Goal: Task Accomplishment & Management: Manage account settings

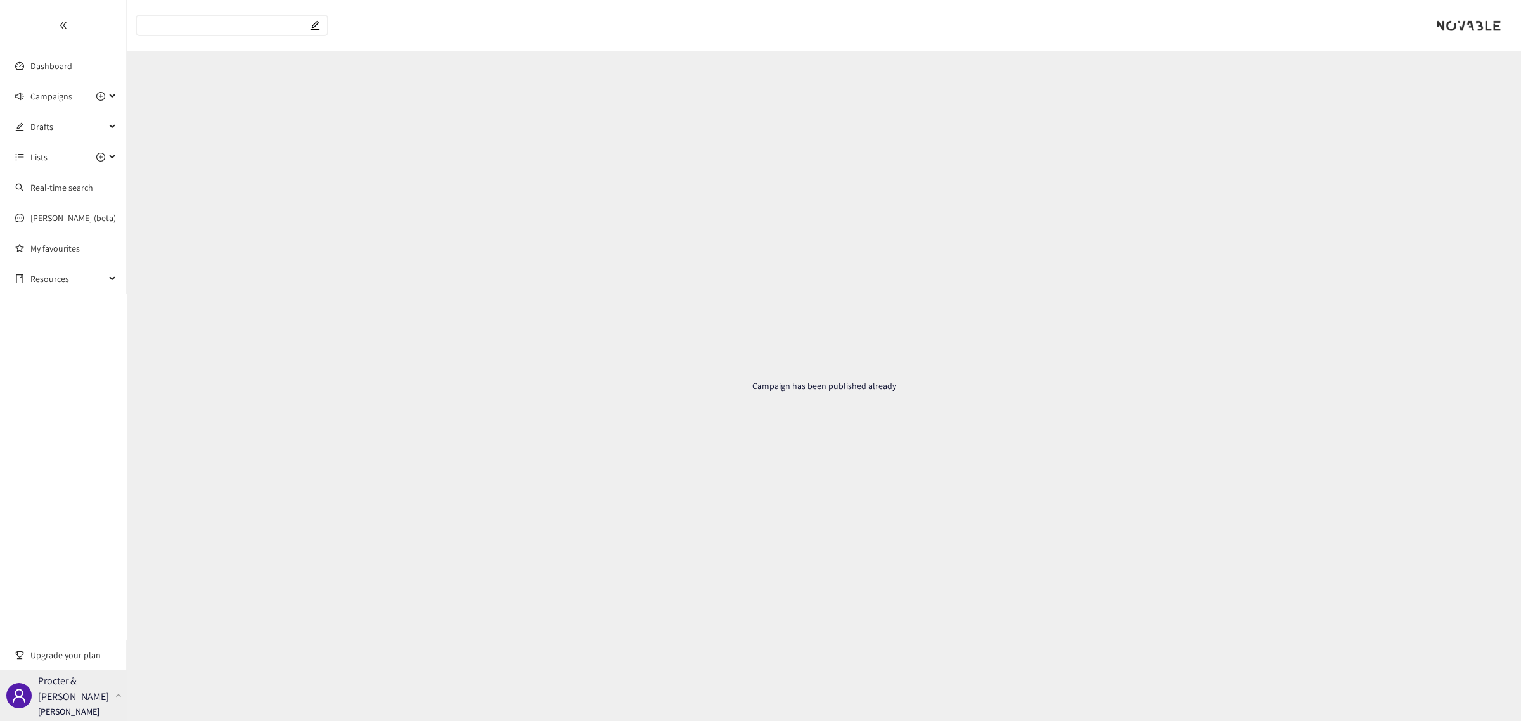
click at [96, 685] on p "Procter & [PERSON_NAME]" at bounding box center [74, 689] width 72 height 32
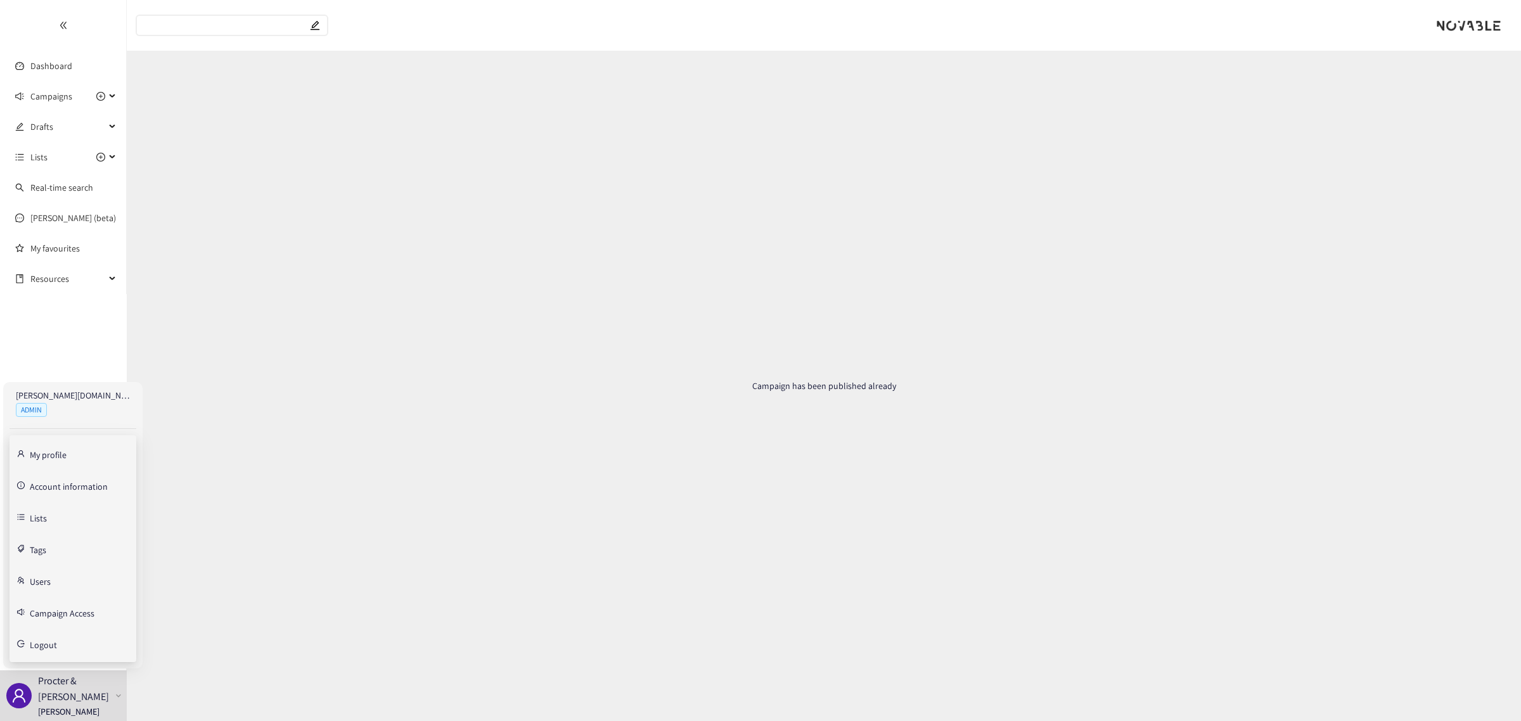
click at [79, 489] on link "Account information" at bounding box center [69, 485] width 78 height 11
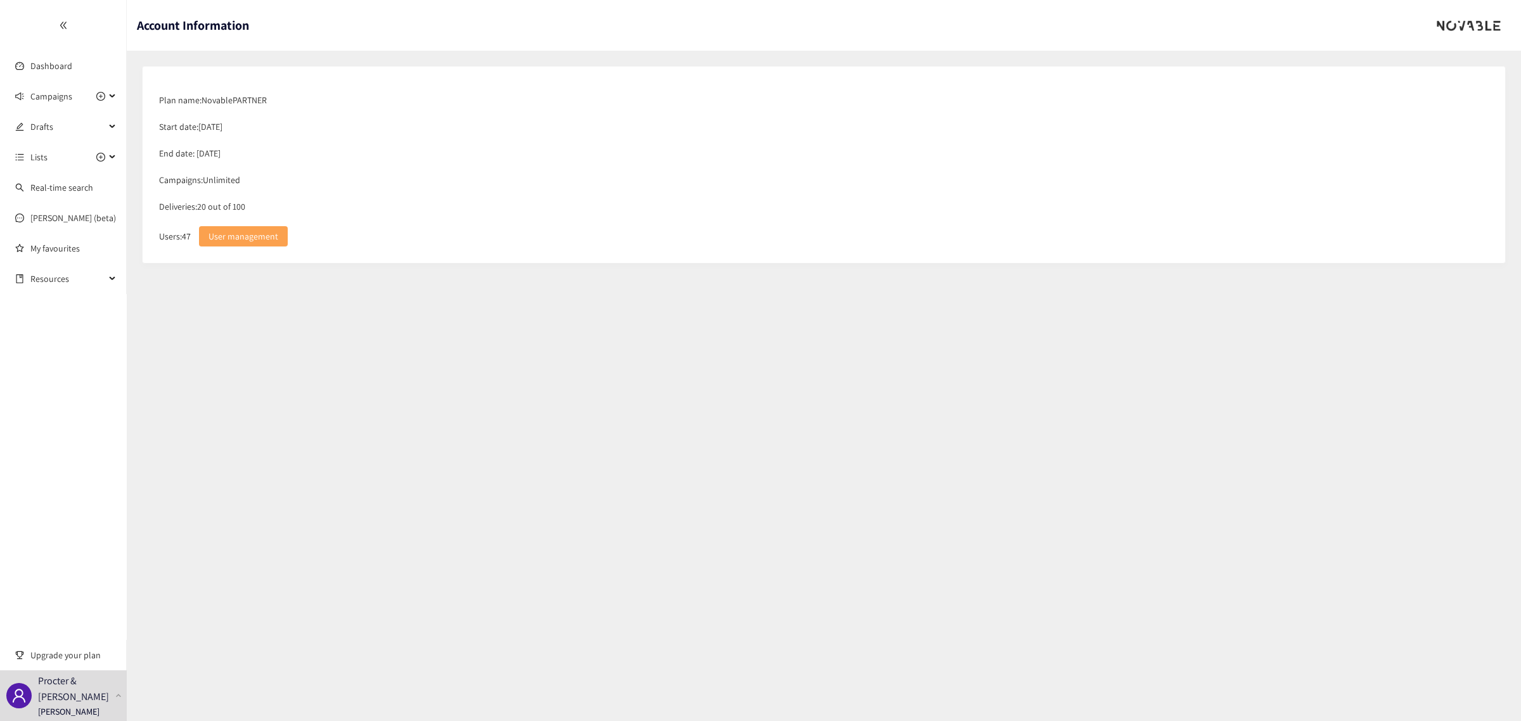
click at [251, 233] on span "User management" at bounding box center [243, 236] width 70 height 14
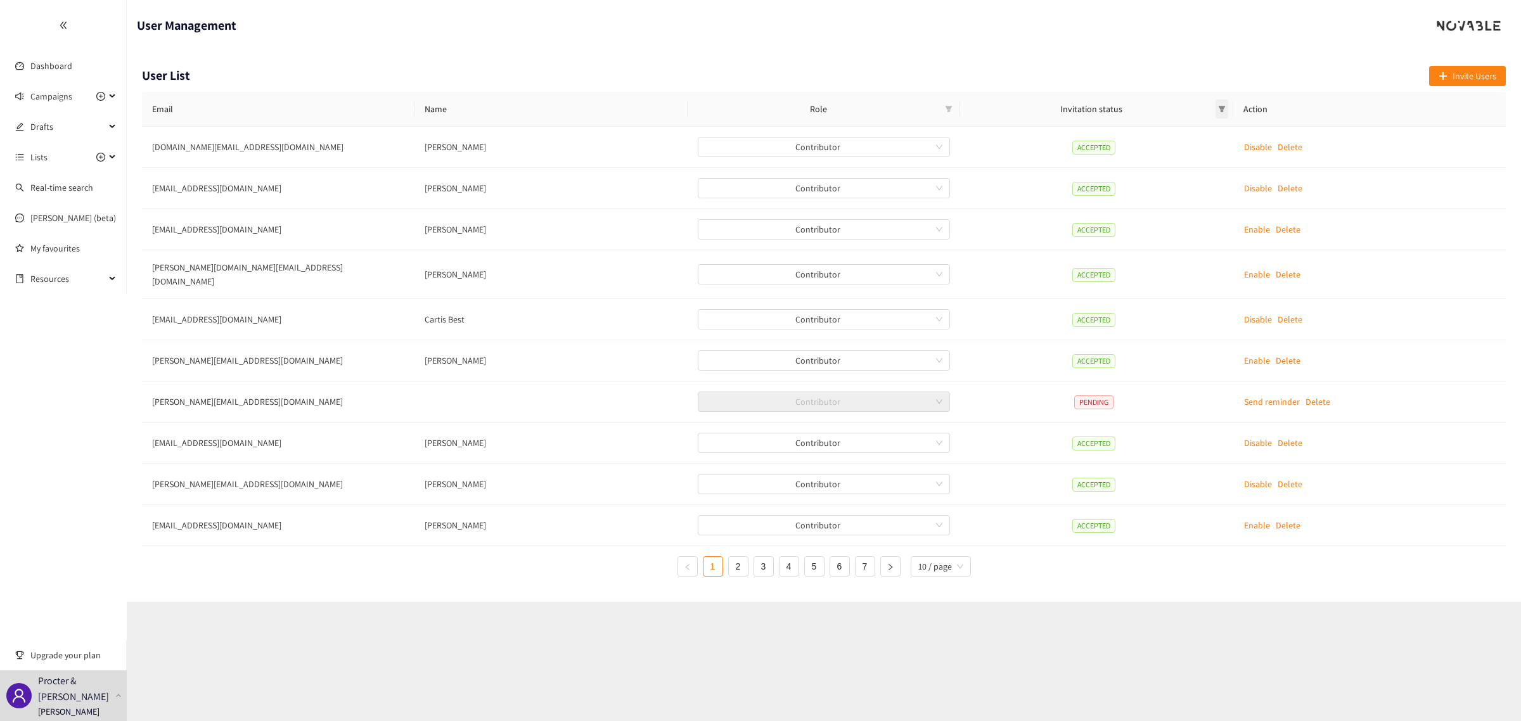
click at [1224, 109] on icon "filter" at bounding box center [1222, 109] width 8 height 8
click at [1191, 134] on span "Accepted" at bounding box center [1189, 132] width 40 height 11
click at [1166, 134] on input "checkbox" at bounding box center [1163, 133] width 10 height 10
checkbox input "false"
click at [1170, 153] on span "Pending" at bounding box center [1187, 153] width 36 height 11
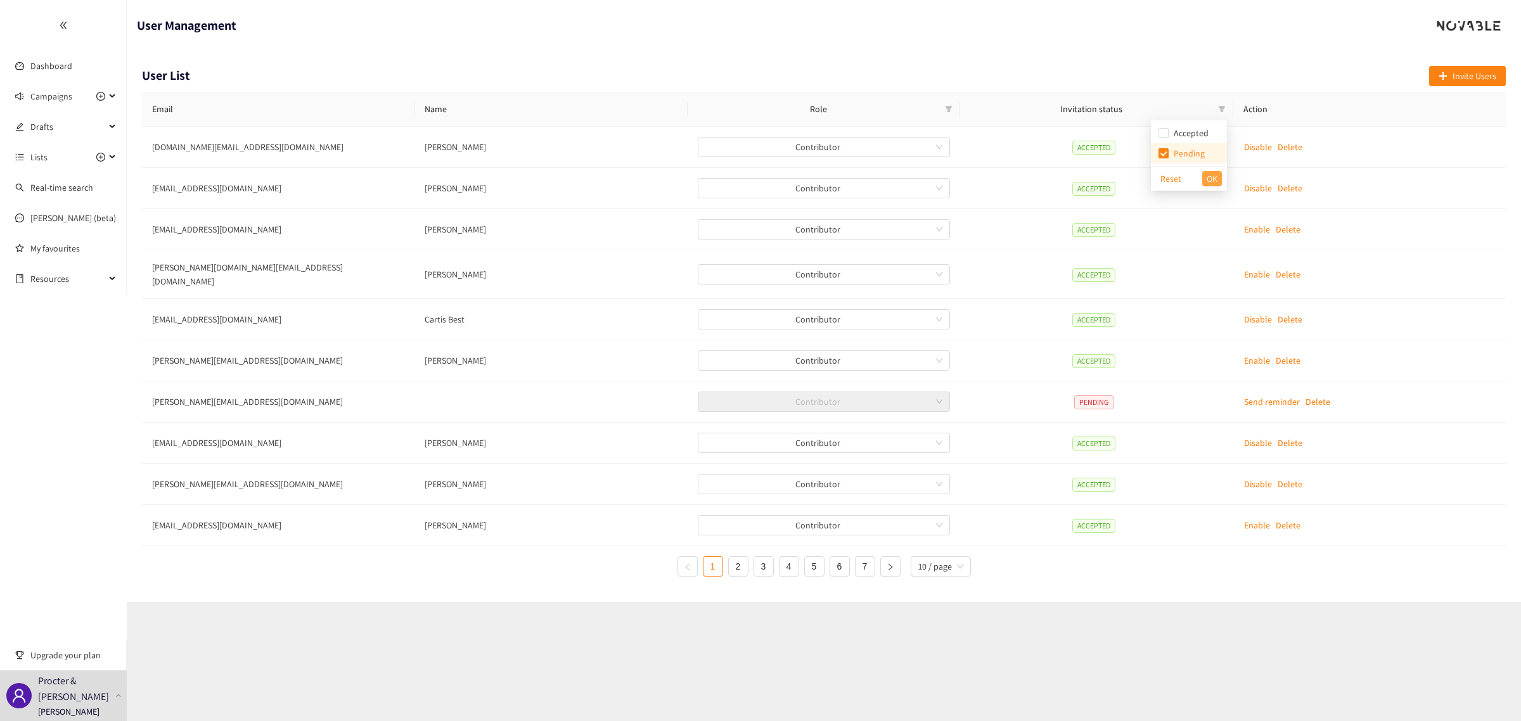
click at [1215, 178] on span "OK" at bounding box center [1212, 179] width 11 height 14
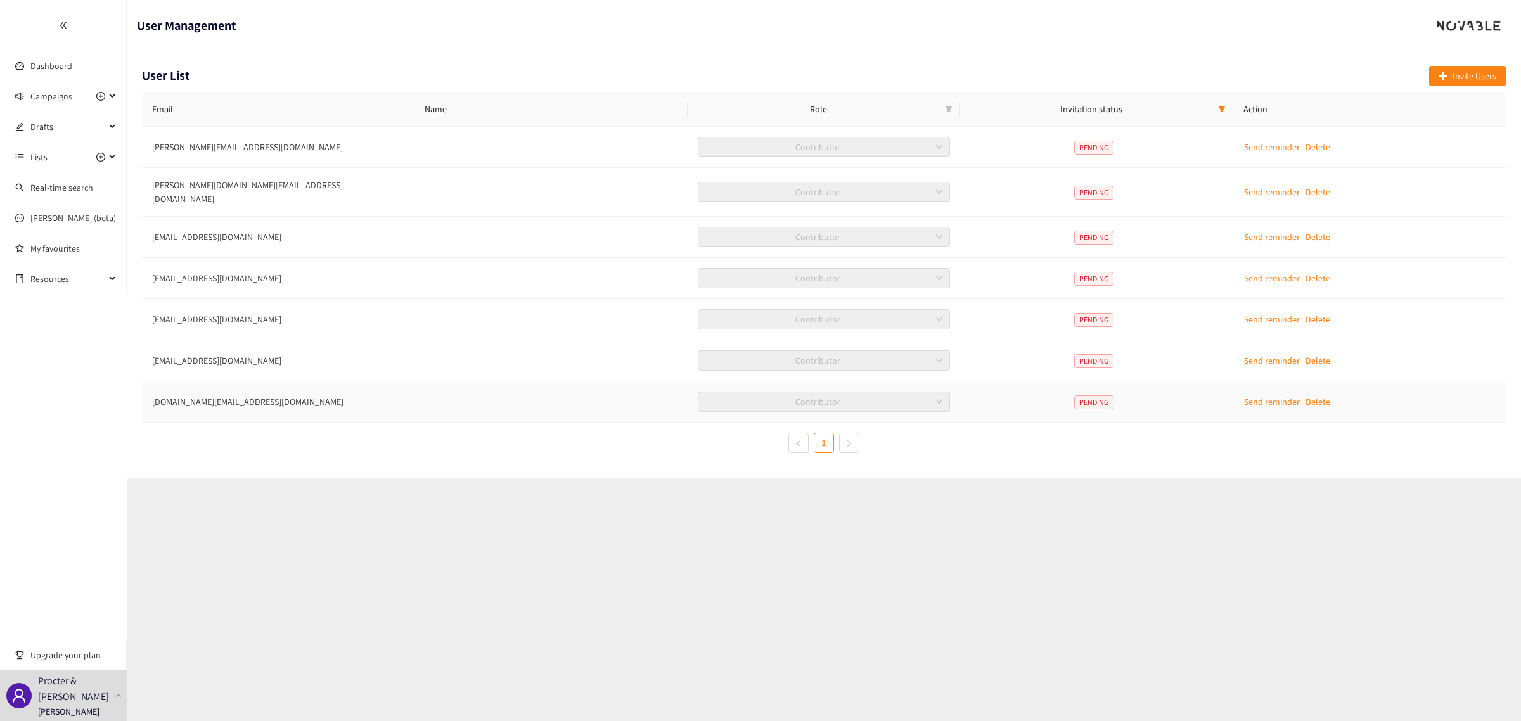
click at [1323, 397] on p "Delete" at bounding box center [1317, 402] width 25 height 14
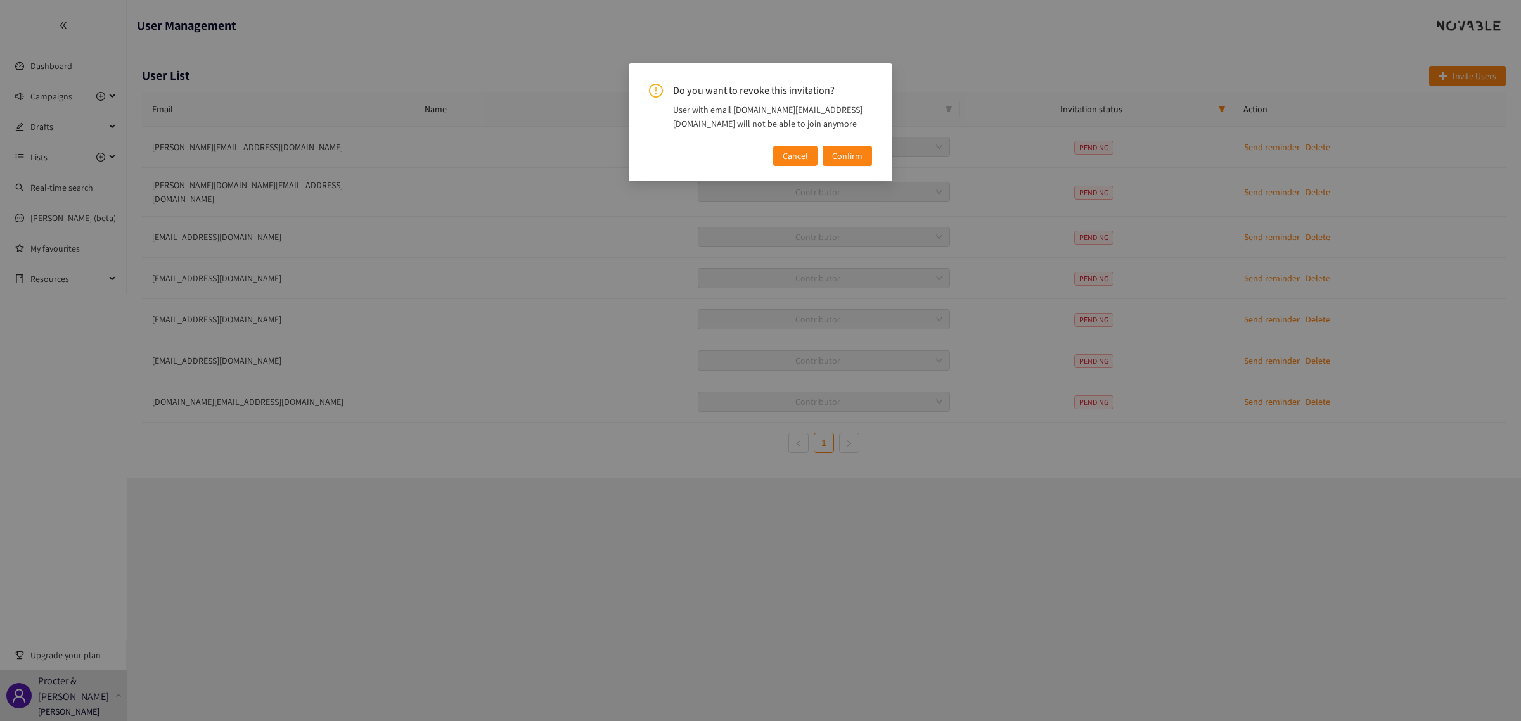
click at [834, 150] on span "Confirm" at bounding box center [847, 156] width 30 height 14
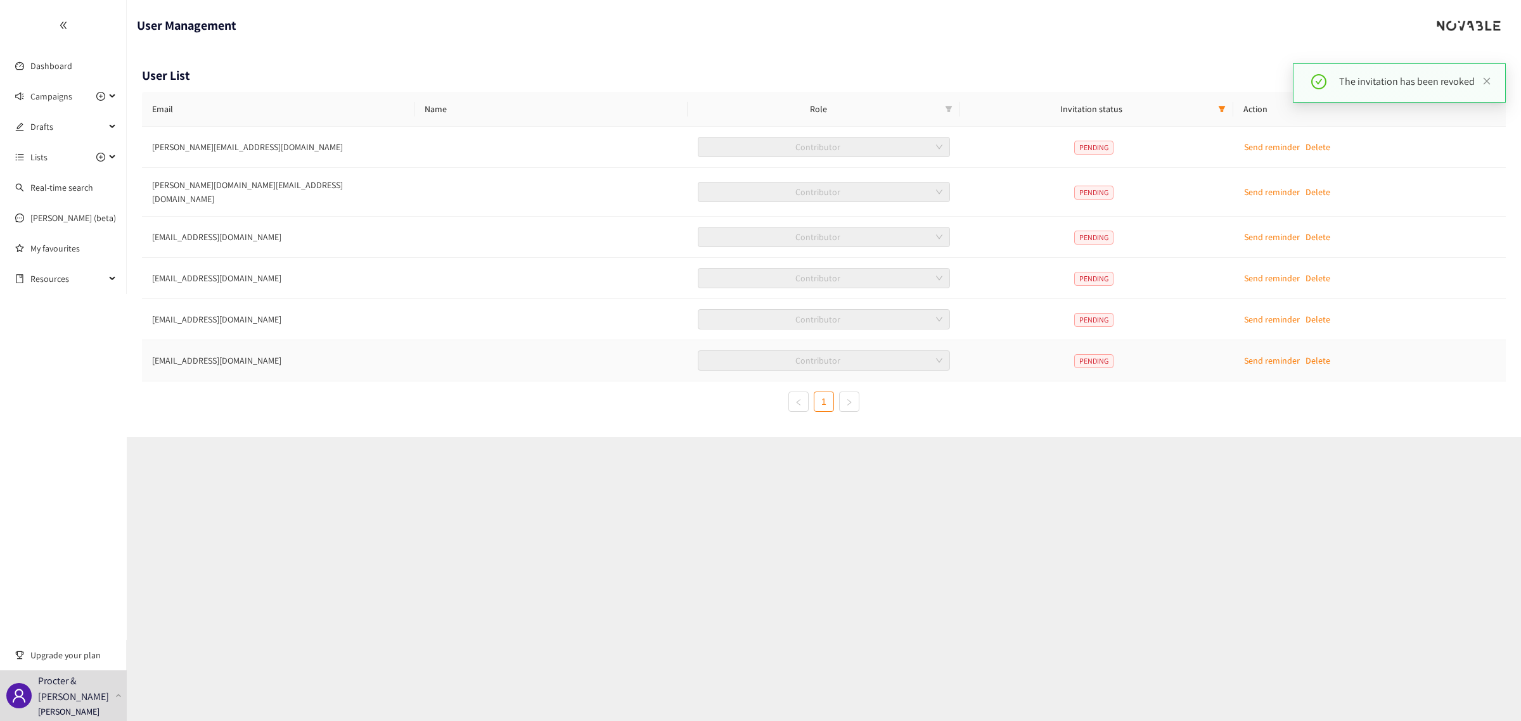
click at [1318, 354] on p "Delete" at bounding box center [1317, 361] width 25 height 14
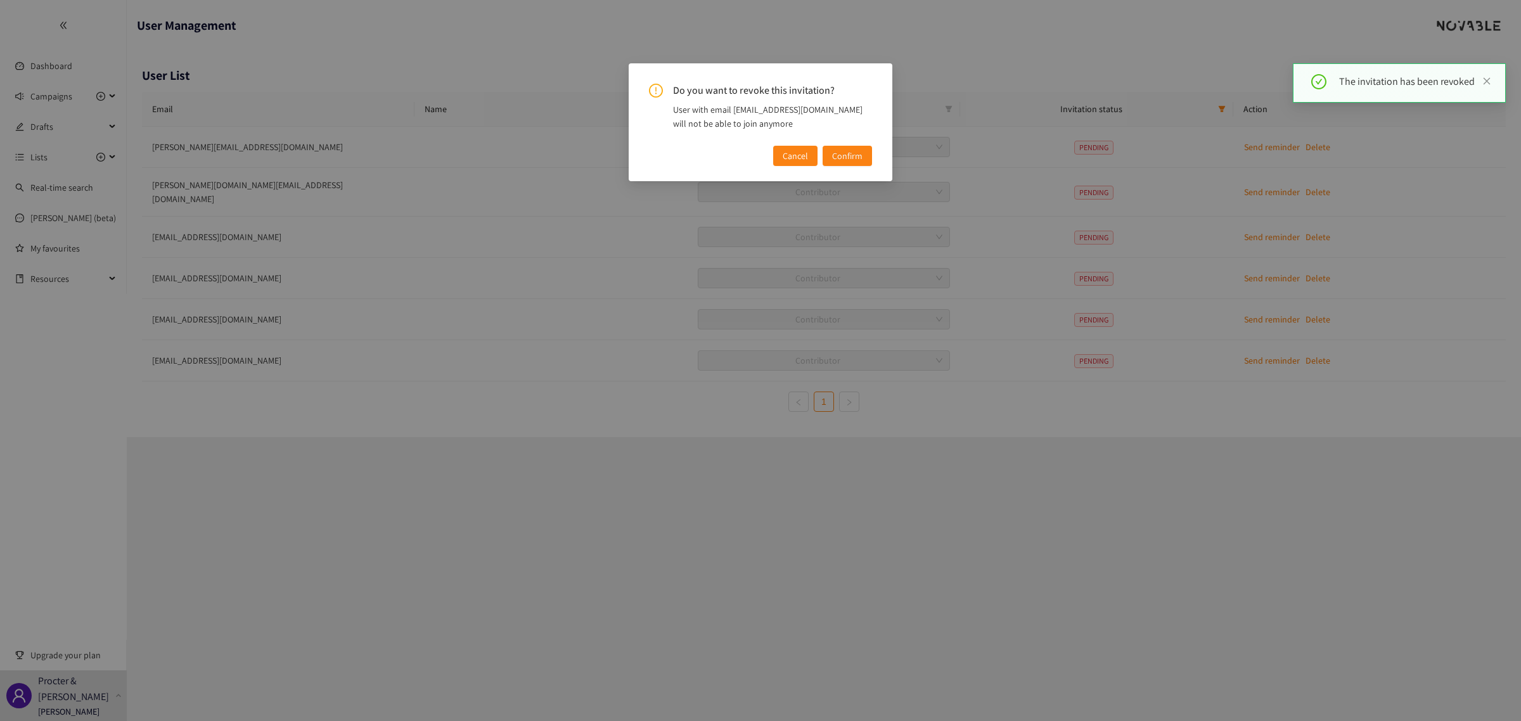
click at [848, 162] on span "Confirm" at bounding box center [847, 156] width 30 height 14
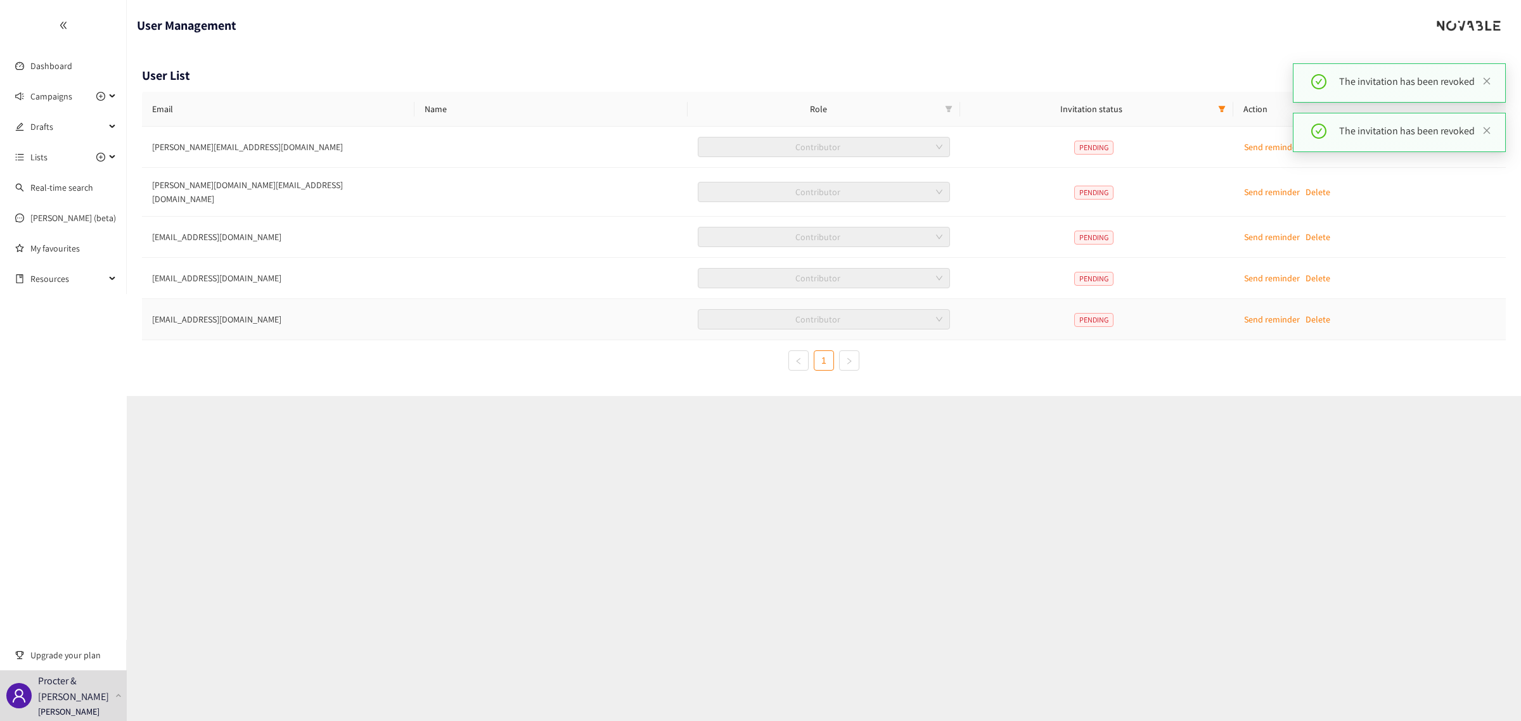
click at [1319, 312] on p "Delete" at bounding box center [1317, 319] width 25 height 14
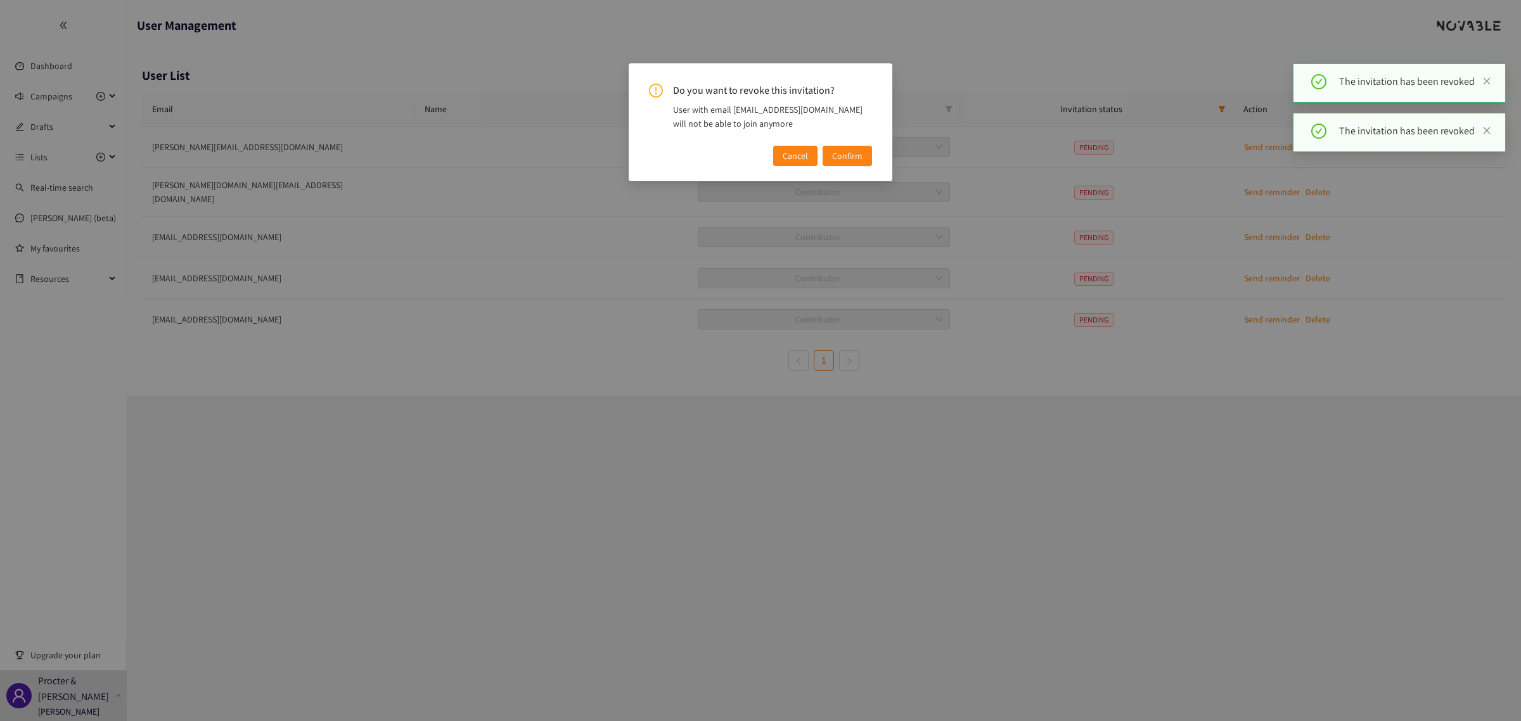
click at [852, 159] on span "Confirm" at bounding box center [847, 156] width 30 height 14
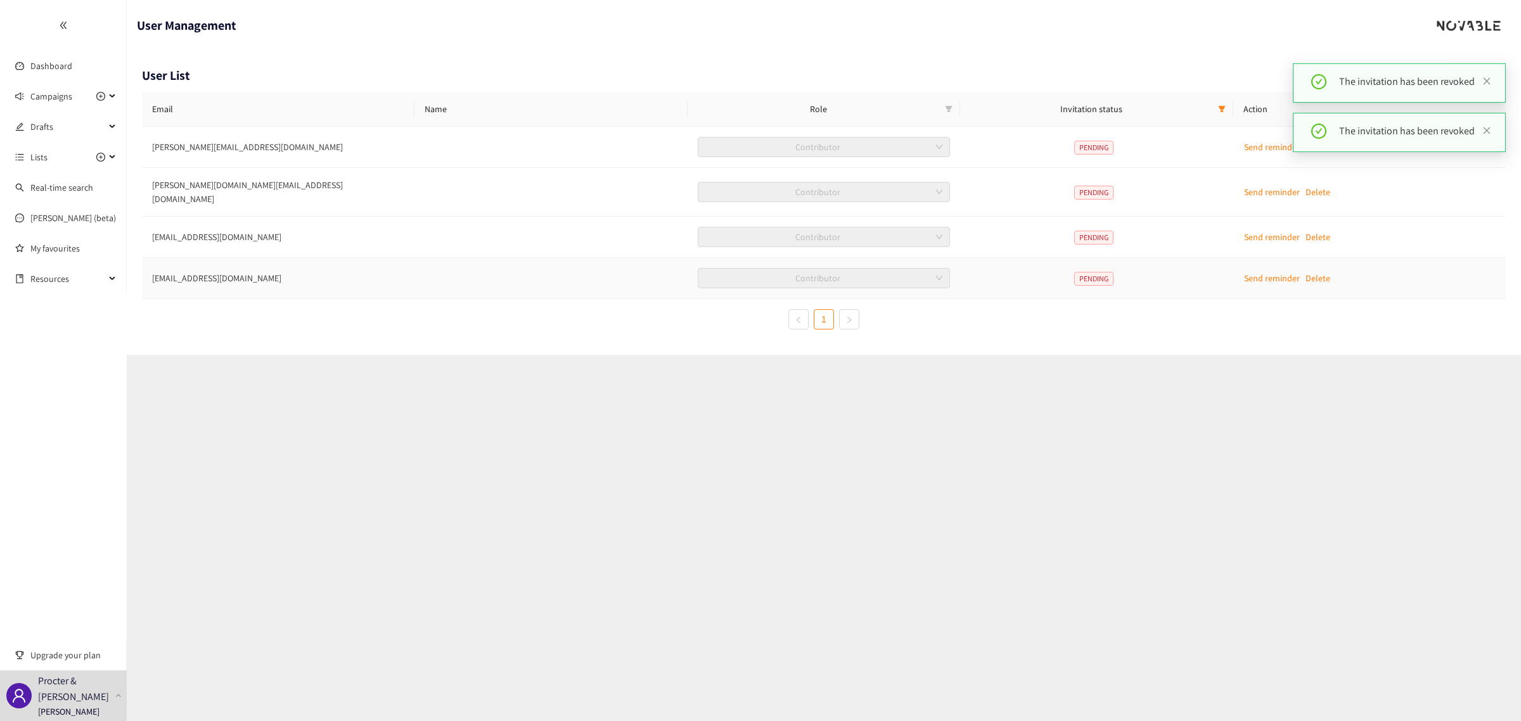
click at [1316, 274] on p "Delete" at bounding box center [1317, 278] width 25 height 14
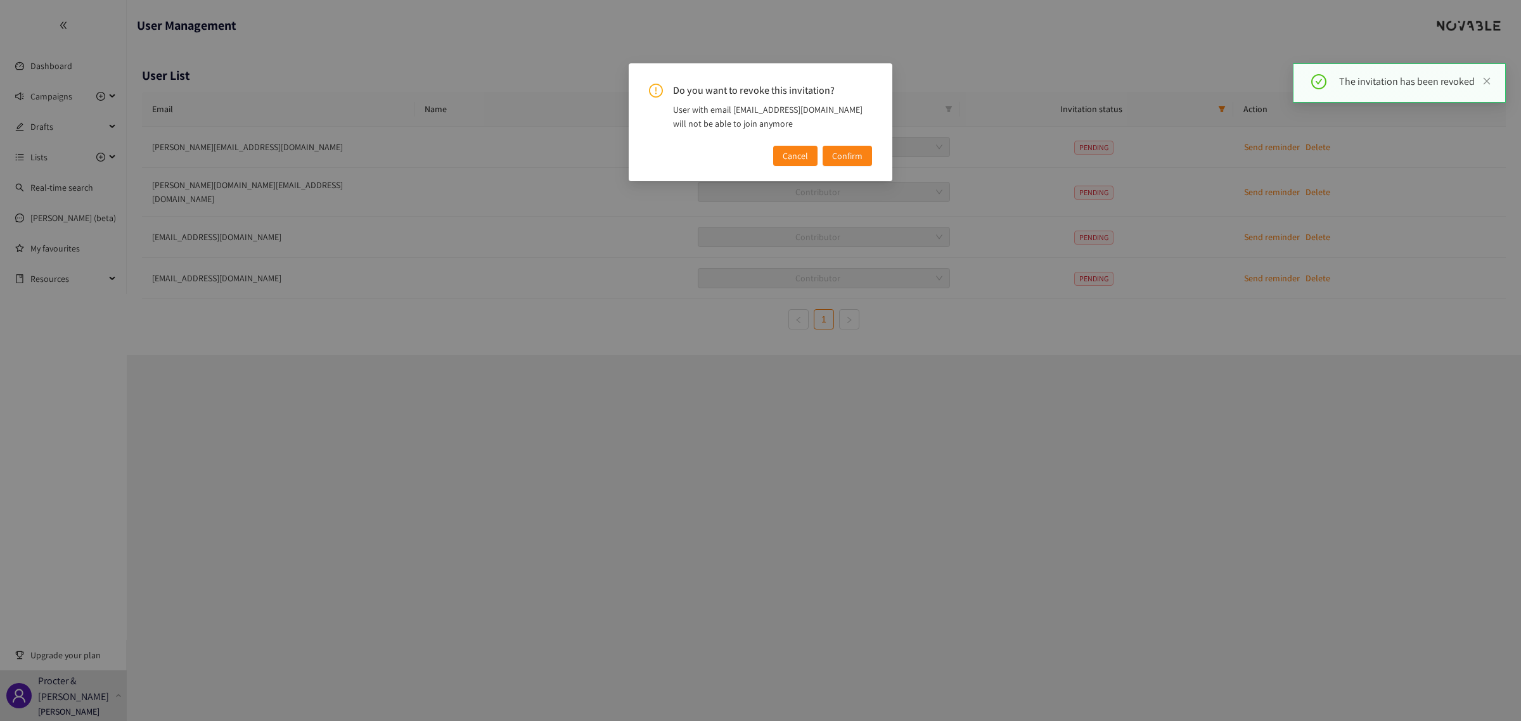
click at [837, 153] on span "Confirm" at bounding box center [847, 156] width 30 height 14
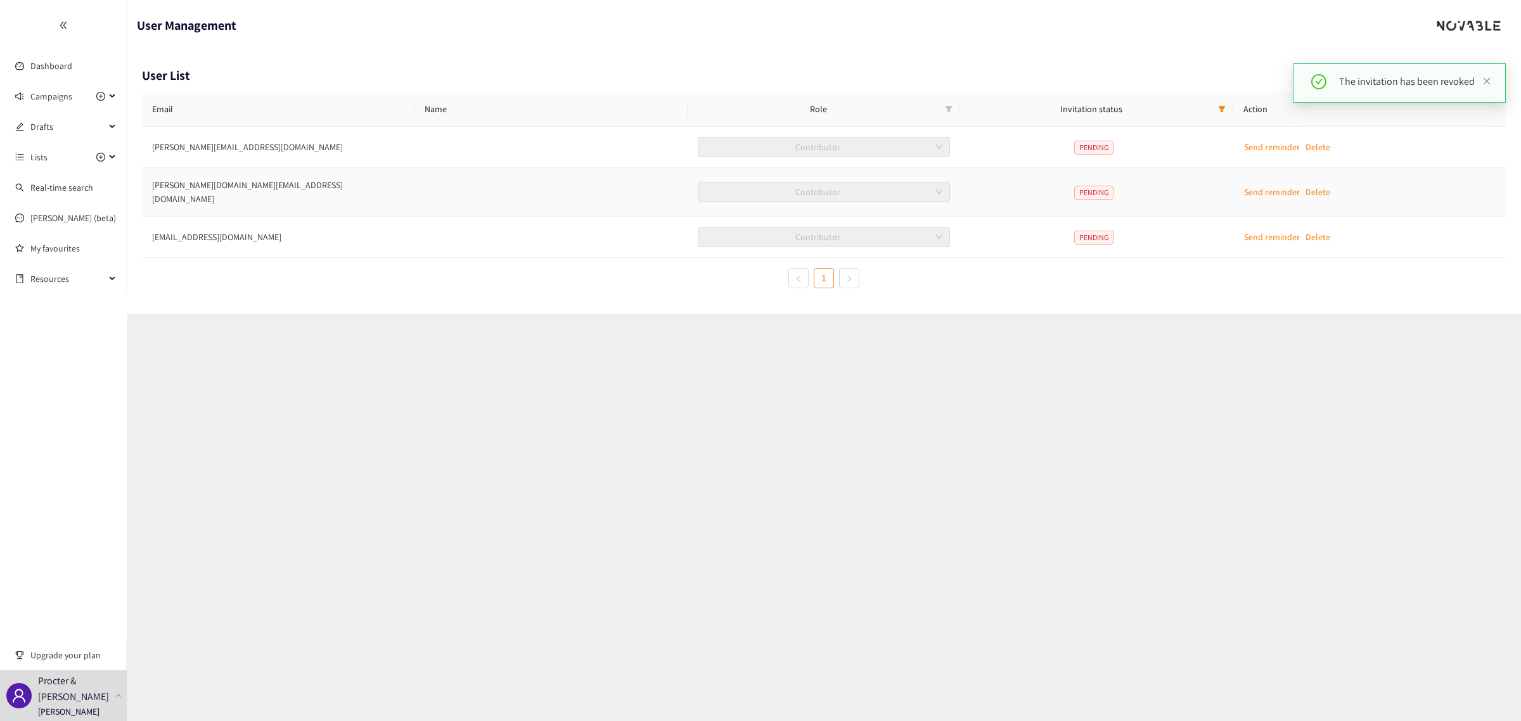
click at [1322, 187] on p "Delete" at bounding box center [1317, 192] width 25 height 14
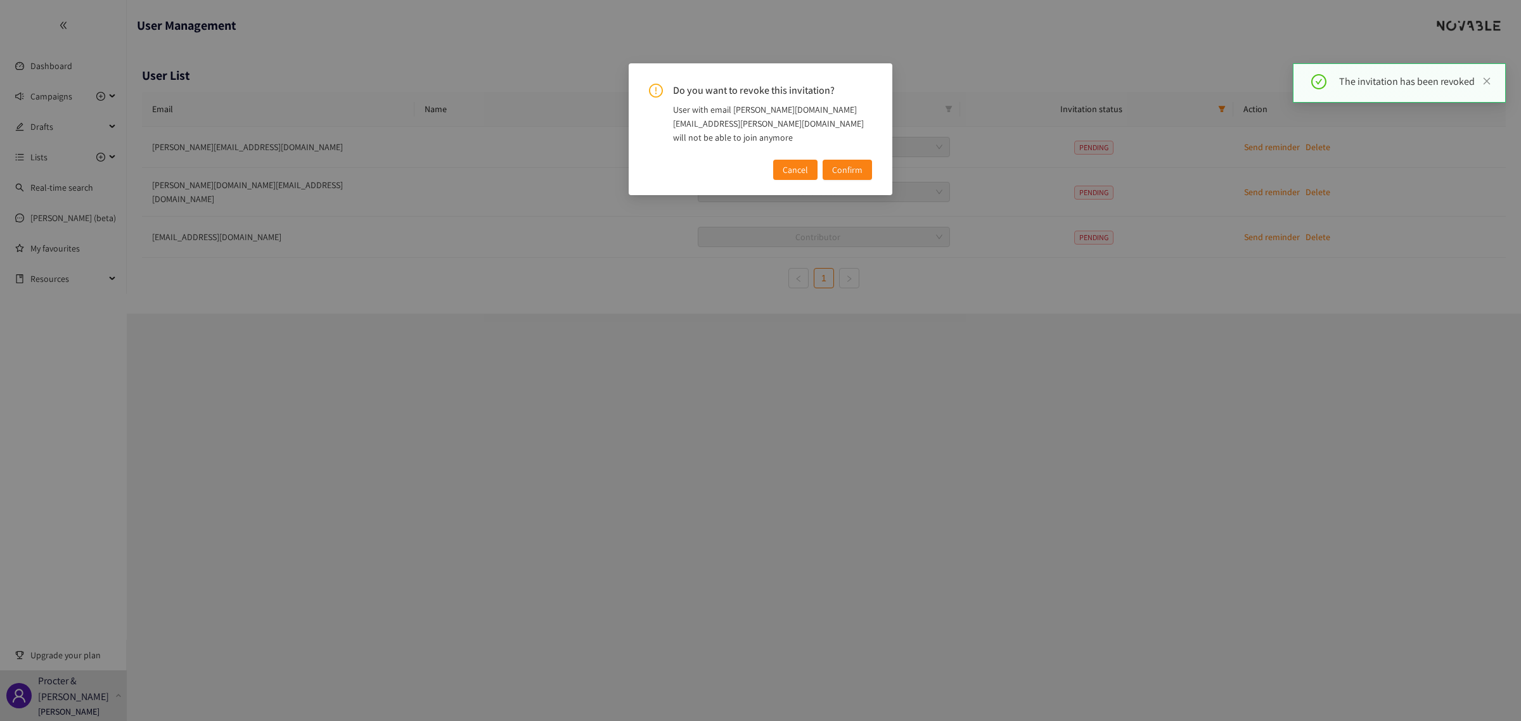
click at [840, 163] on span "Confirm" at bounding box center [847, 170] width 30 height 14
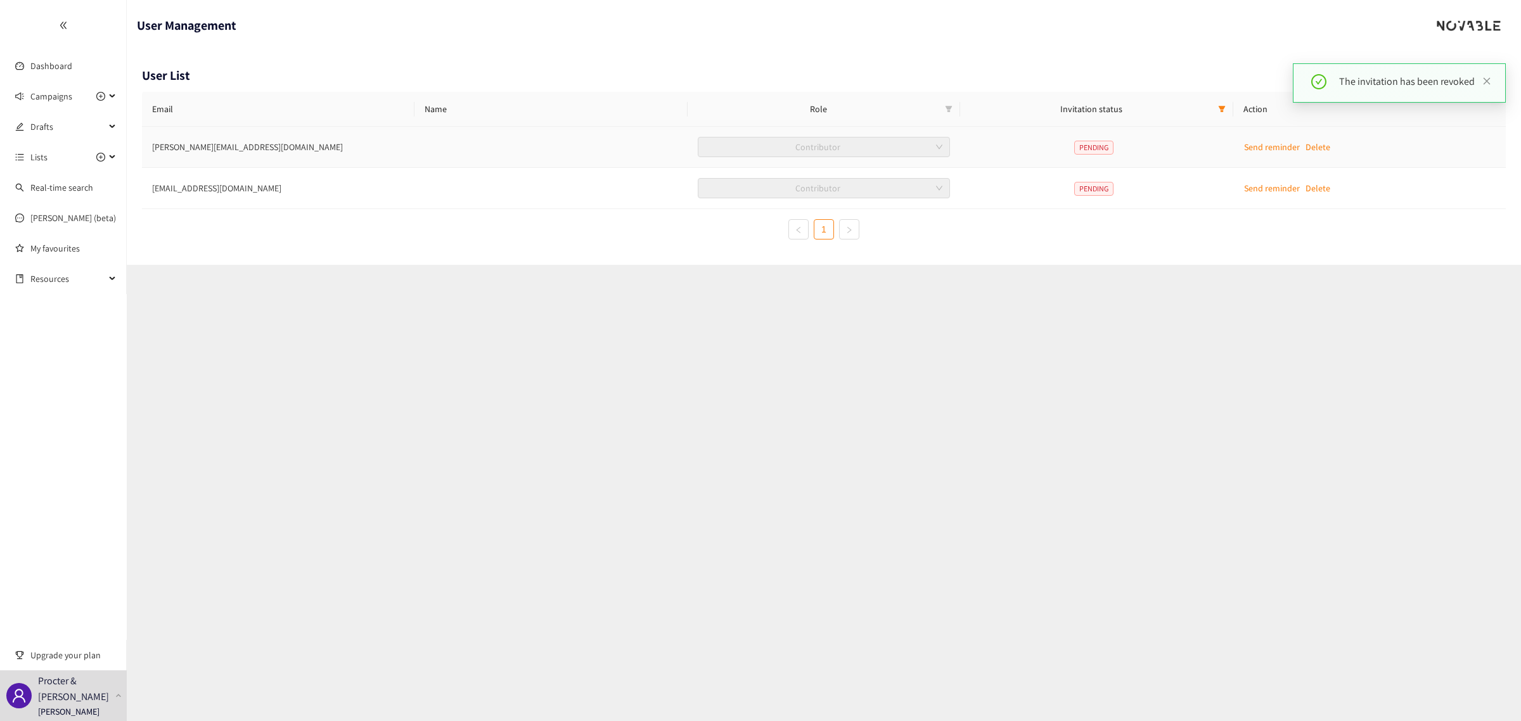
click at [1309, 148] on p "Delete" at bounding box center [1317, 147] width 25 height 14
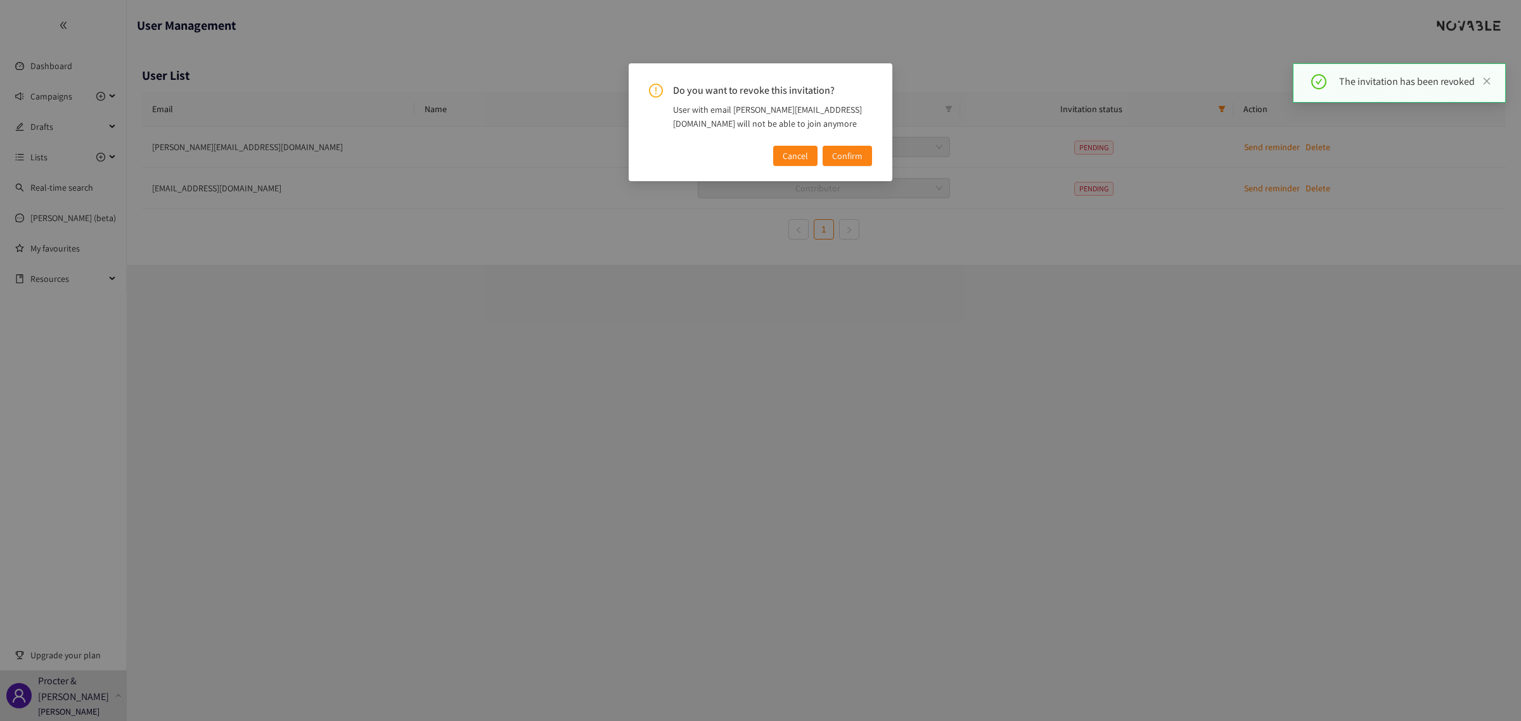
click at [852, 155] on span "Confirm" at bounding box center [847, 156] width 30 height 14
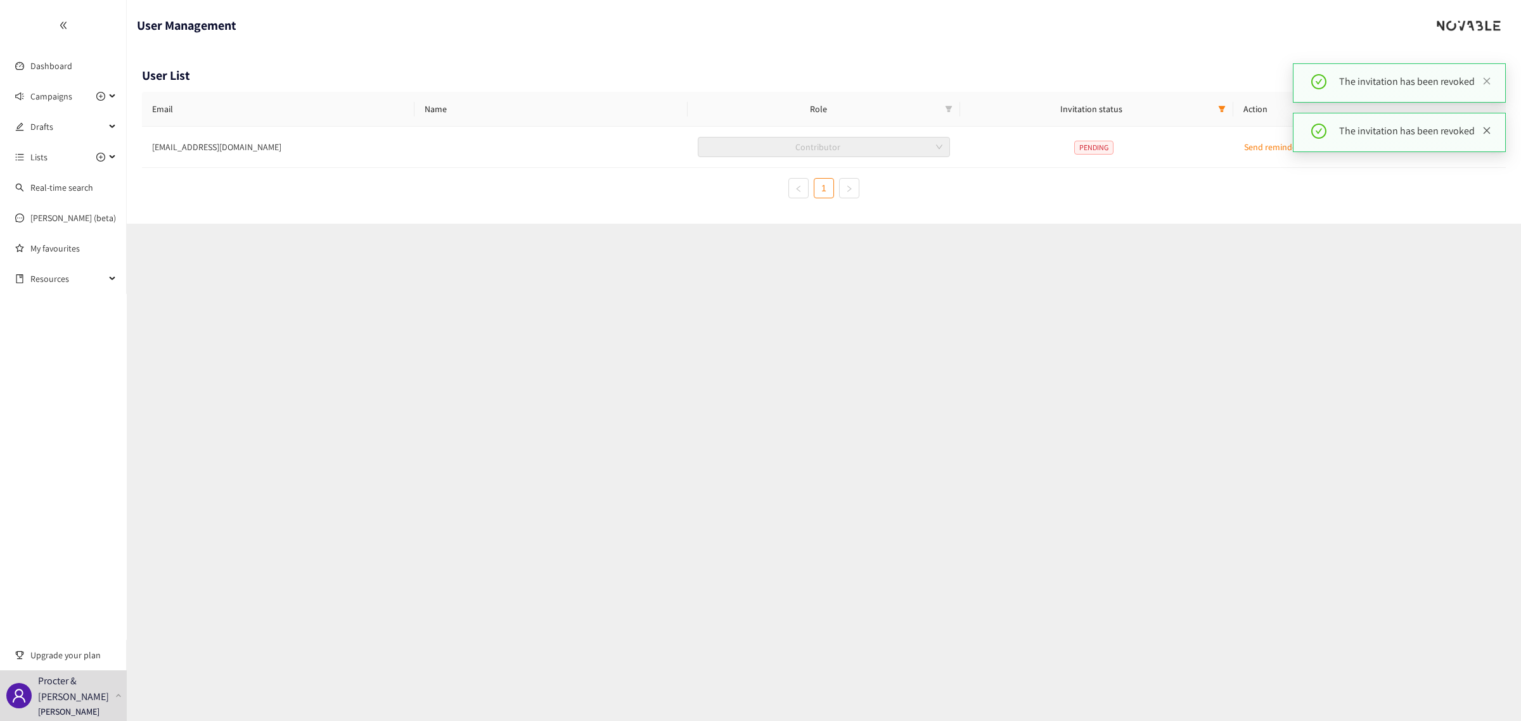
click at [1482, 127] on icon "close" at bounding box center [1486, 130] width 9 height 9
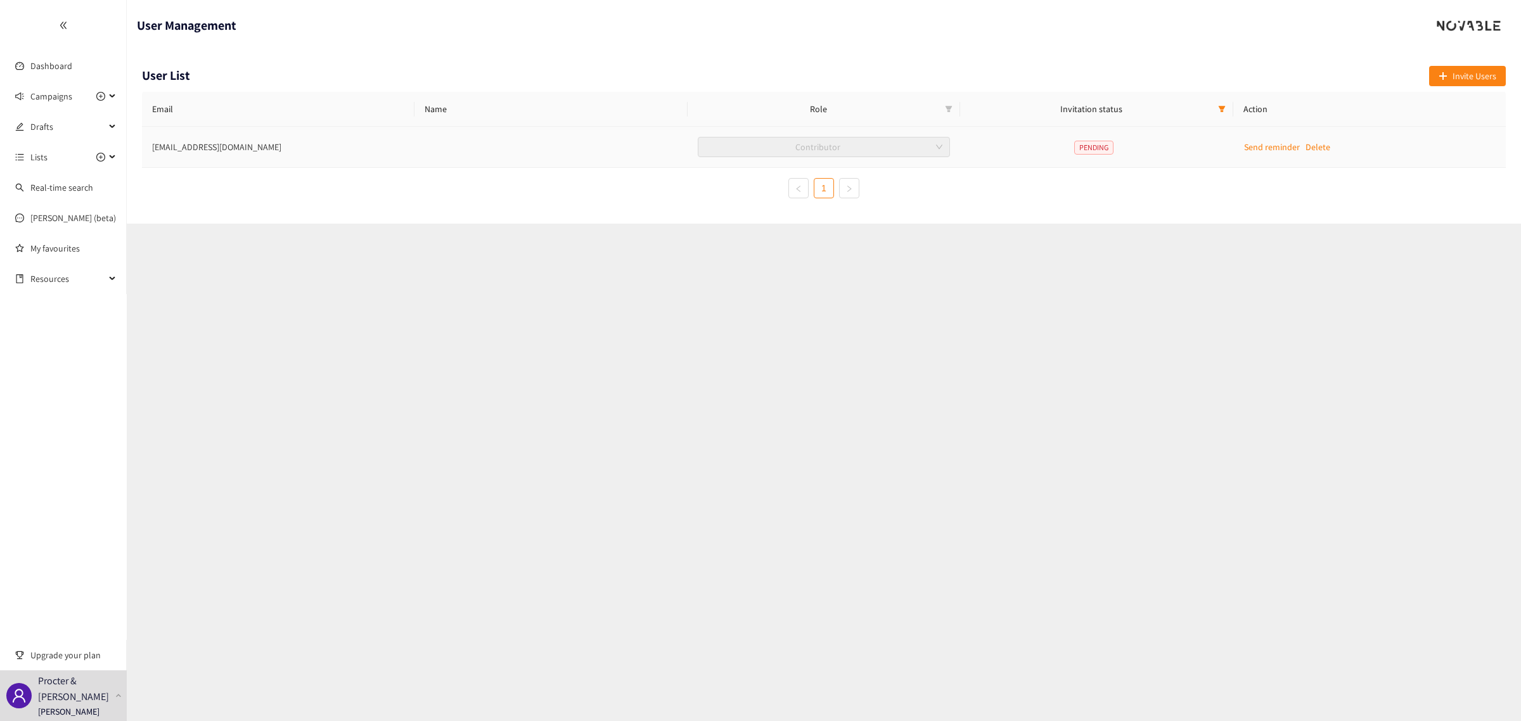
click at [1316, 144] on p "Delete" at bounding box center [1317, 147] width 25 height 14
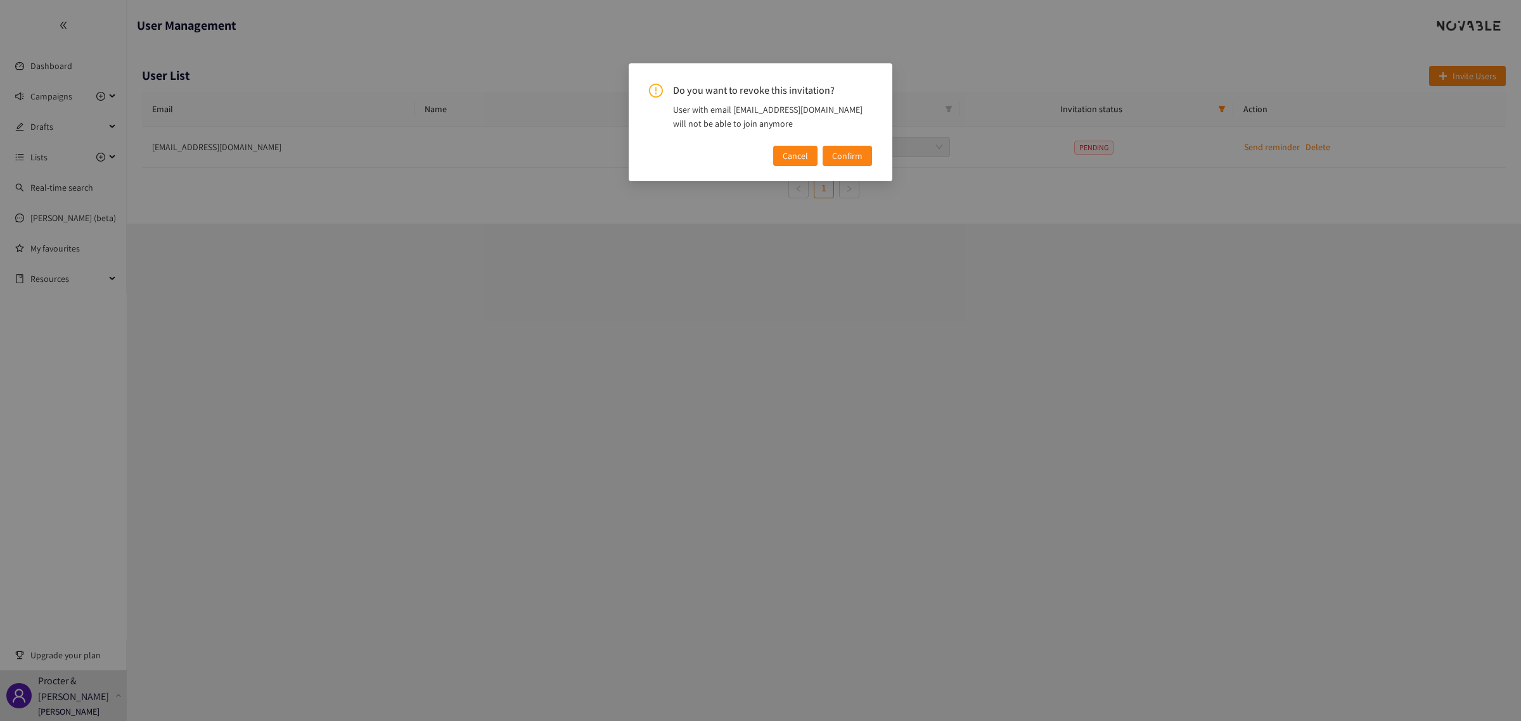
click at [859, 154] on span "Confirm" at bounding box center [847, 156] width 30 height 14
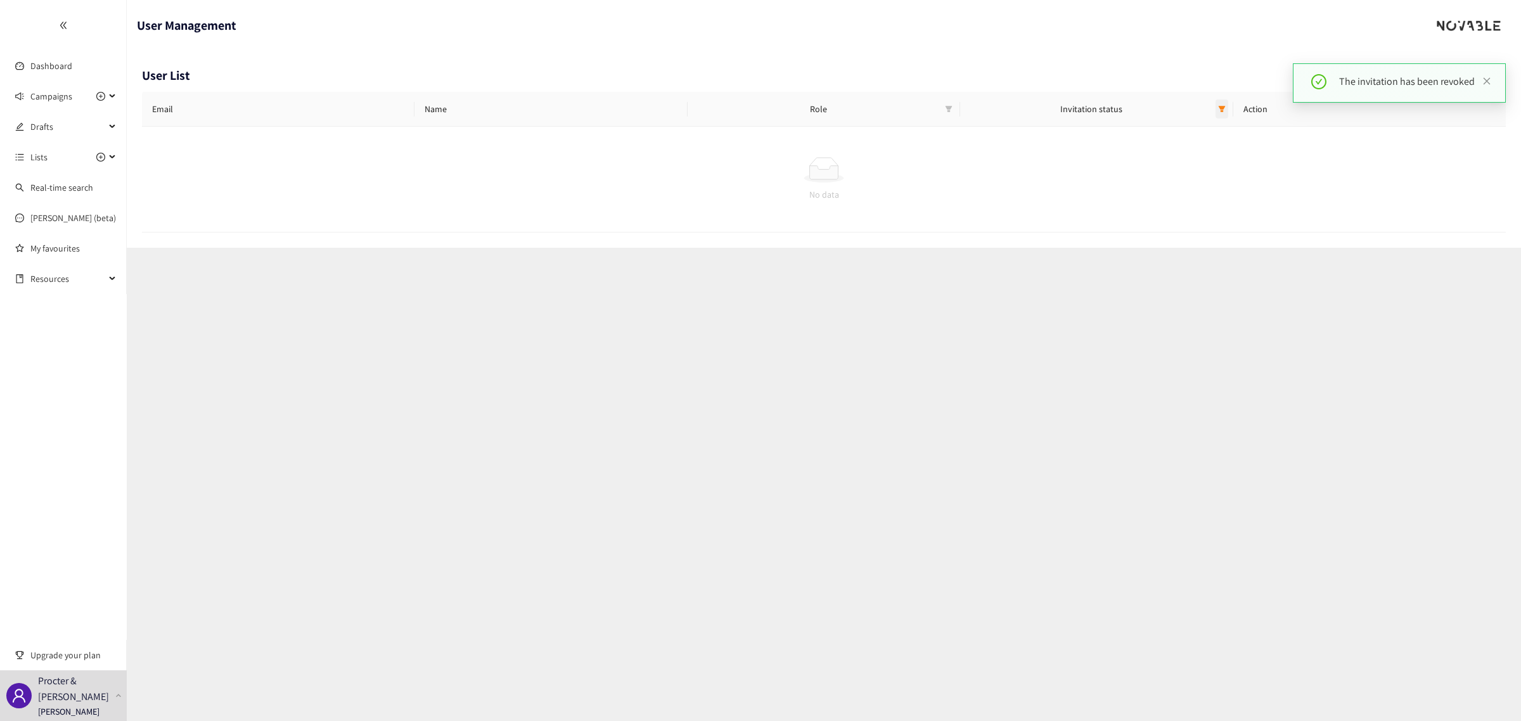
click at [1215, 110] on span at bounding box center [1221, 108] width 13 height 19
click at [1164, 151] on input "checkbox" at bounding box center [1163, 153] width 10 height 10
checkbox input "false"
click at [1166, 132] on input "checkbox" at bounding box center [1163, 133] width 10 height 10
checkbox input "true"
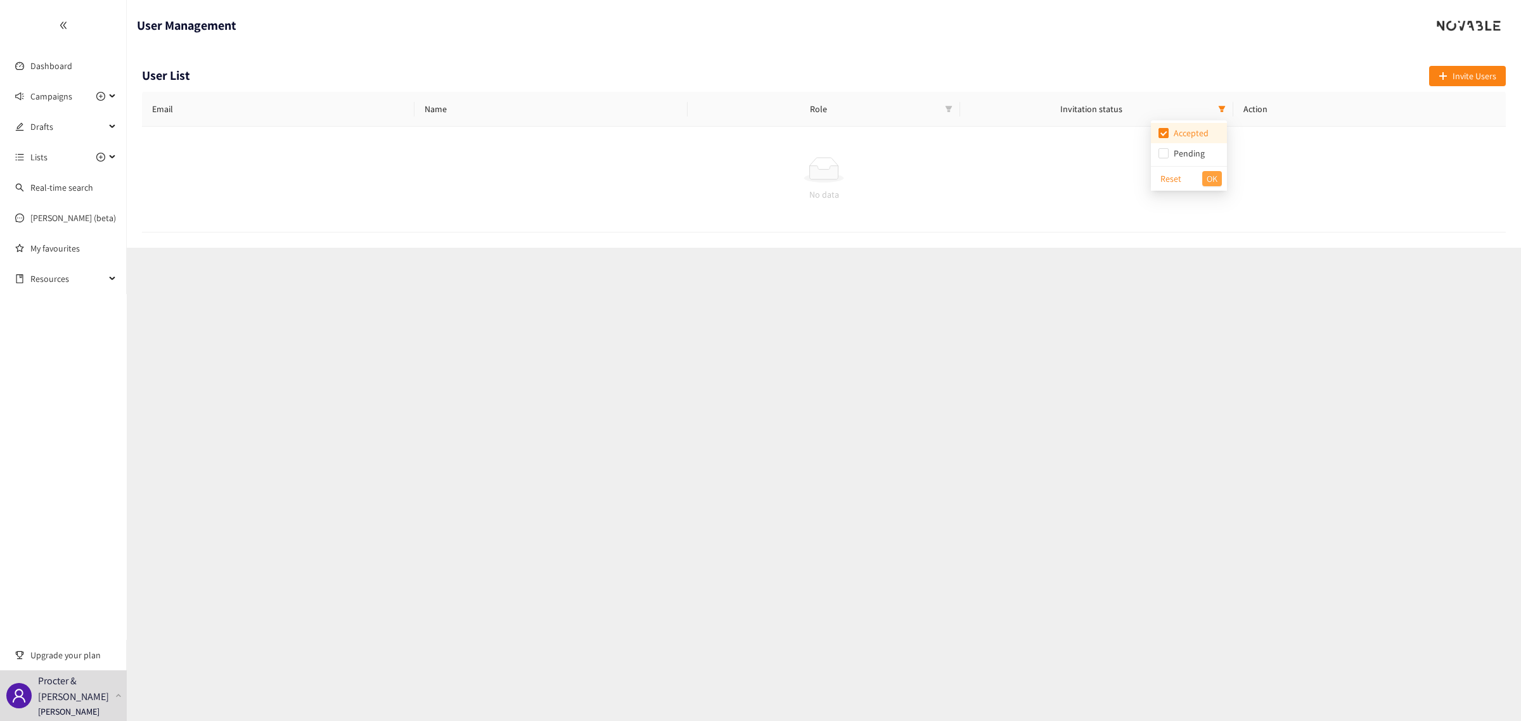
click at [1210, 178] on span "OK" at bounding box center [1212, 179] width 11 height 14
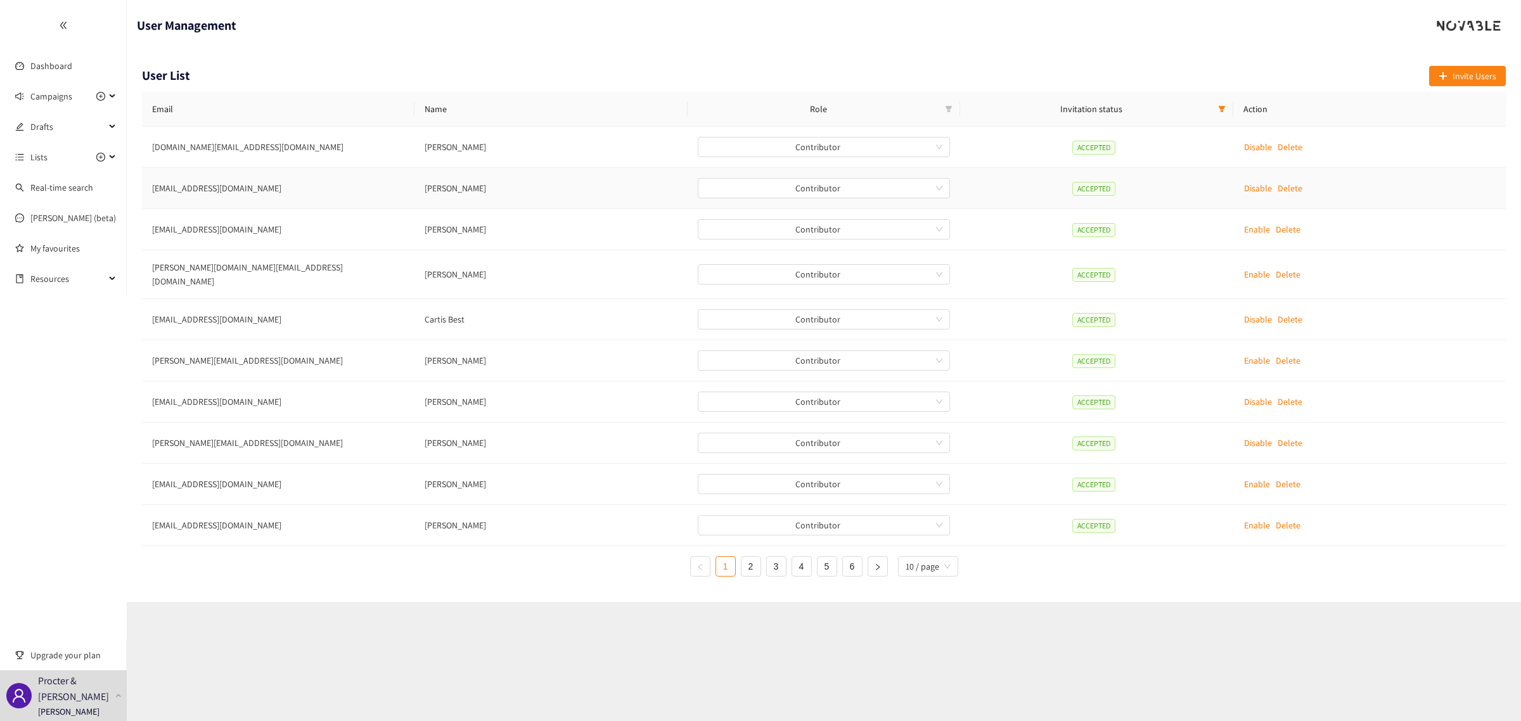
click at [1253, 193] on p "Disable" at bounding box center [1258, 188] width 28 height 14
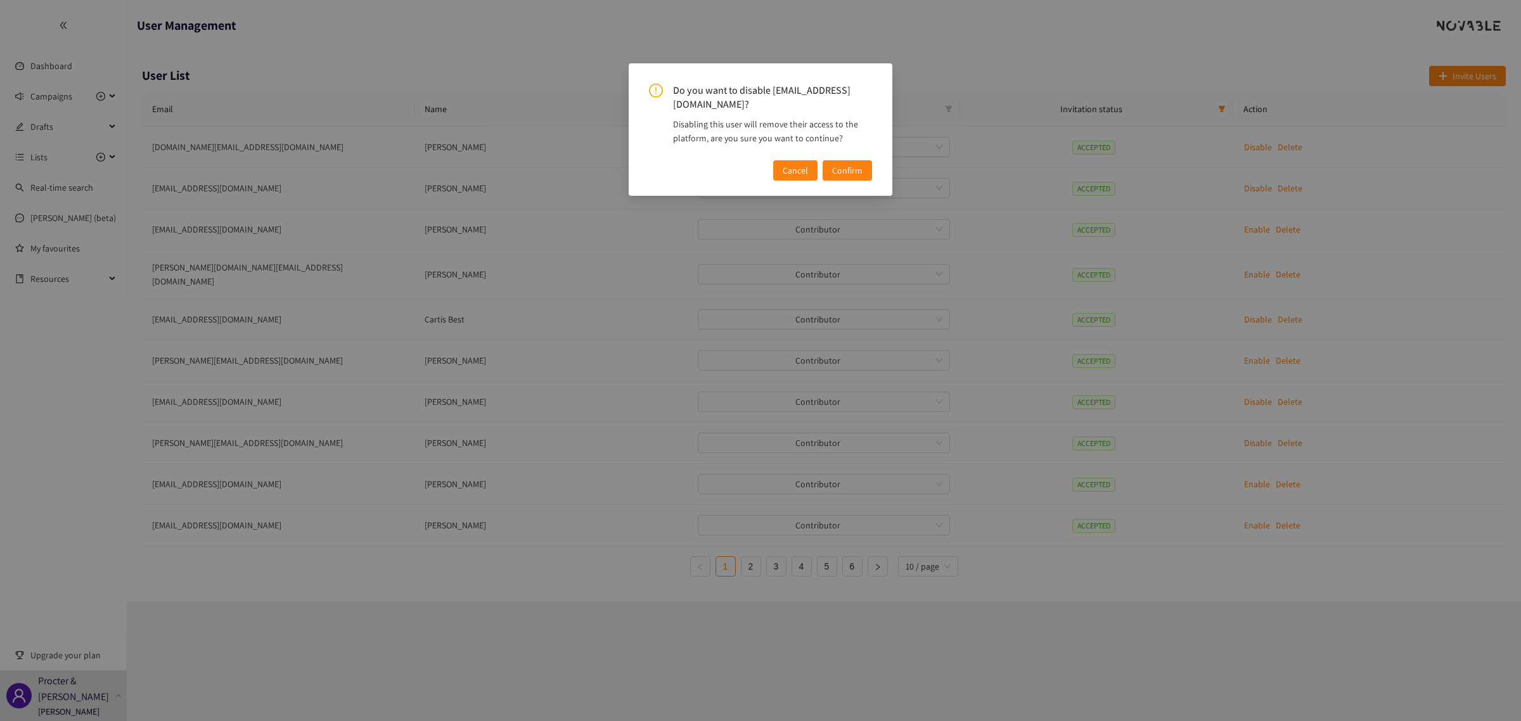
click at [842, 163] on span "Confirm" at bounding box center [847, 170] width 30 height 14
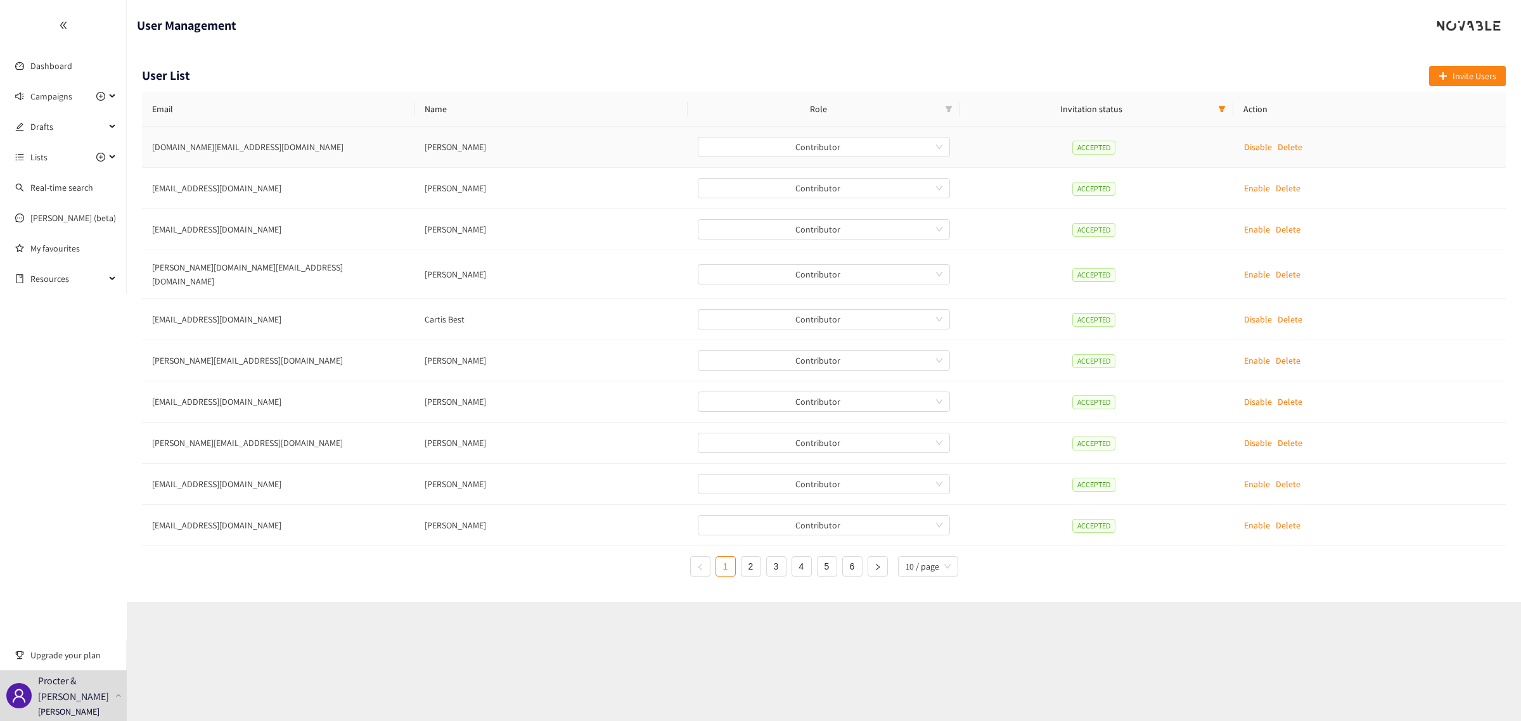
click at [1248, 143] on p "Disable" at bounding box center [1258, 147] width 28 height 14
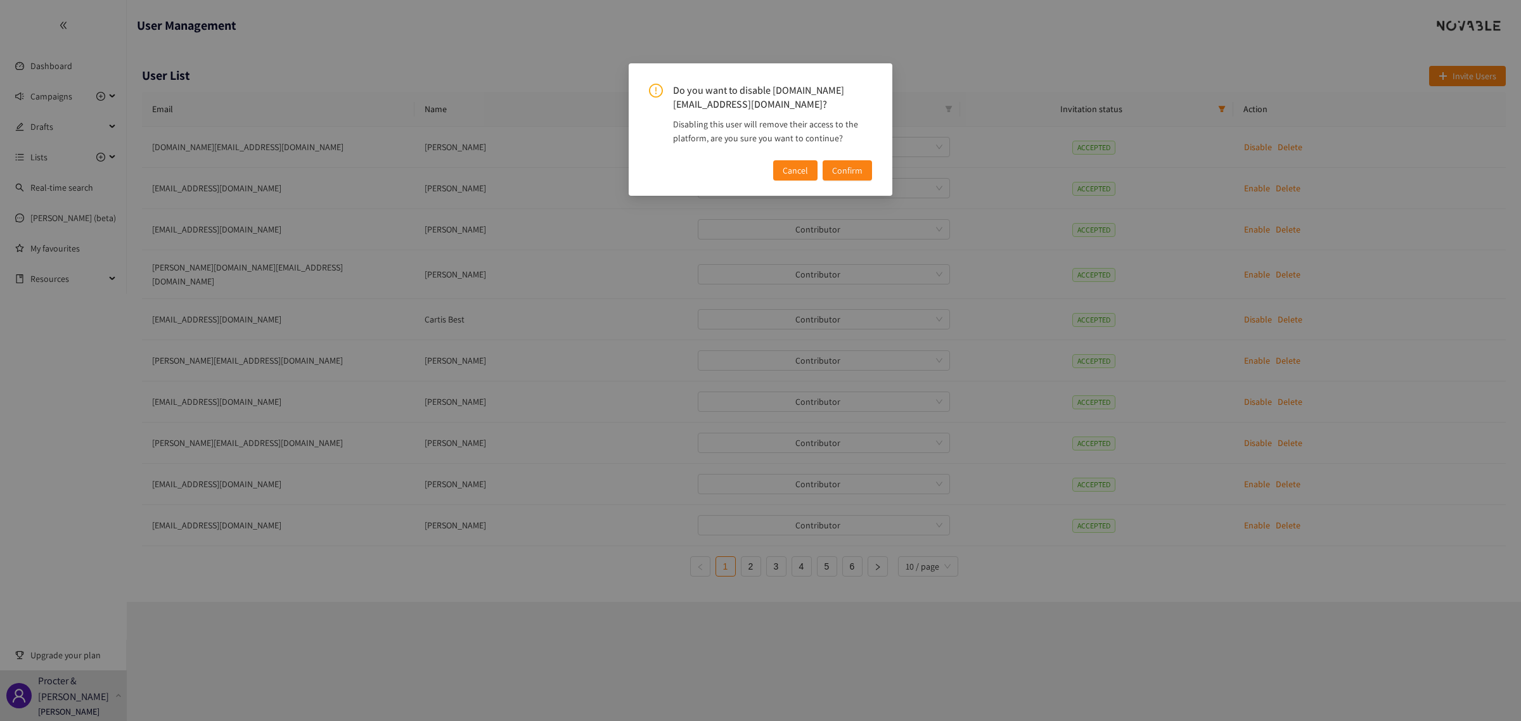
click at [840, 163] on span "Confirm" at bounding box center [847, 170] width 30 height 14
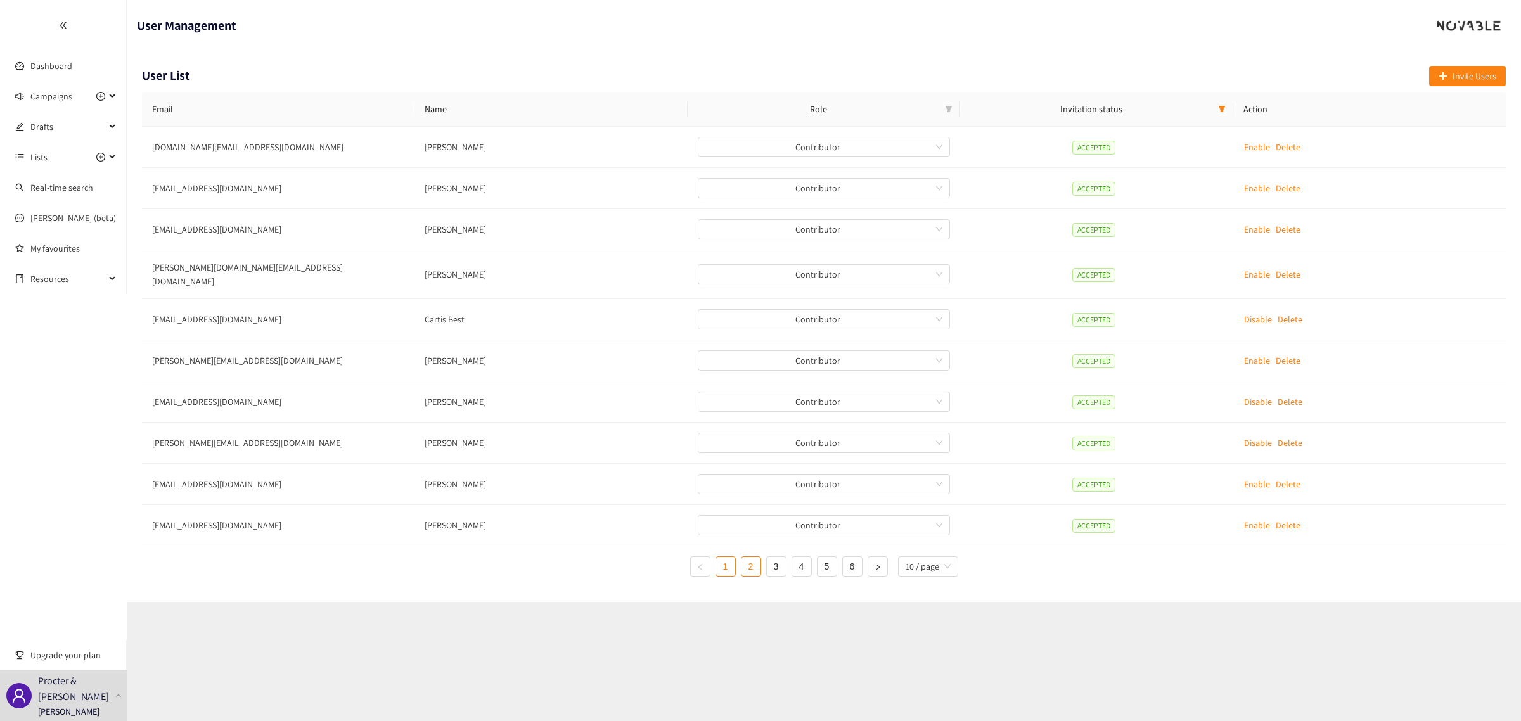
click at [753, 566] on link "2" at bounding box center [750, 566] width 19 height 19
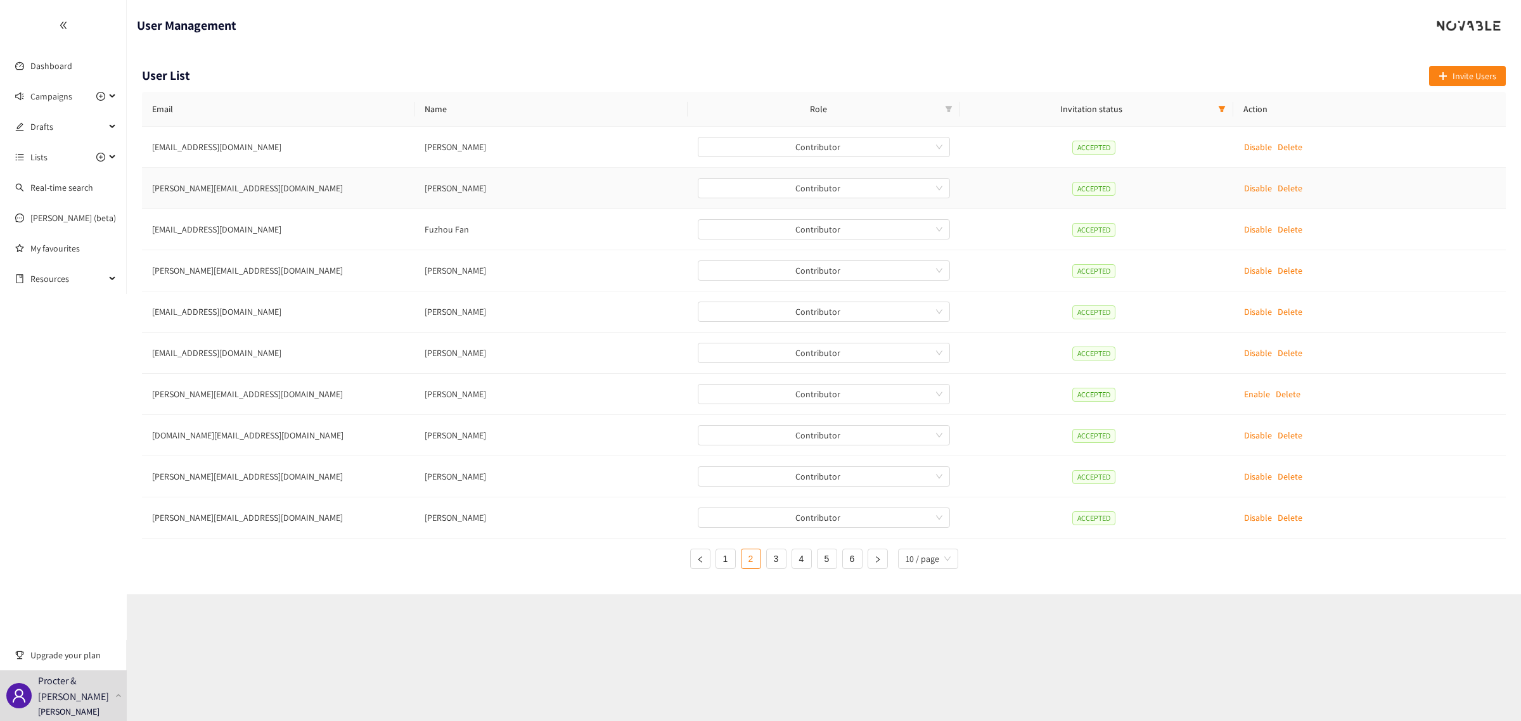
click at [1259, 188] on p "Disable" at bounding box center [1258, 188] width 28 height 14
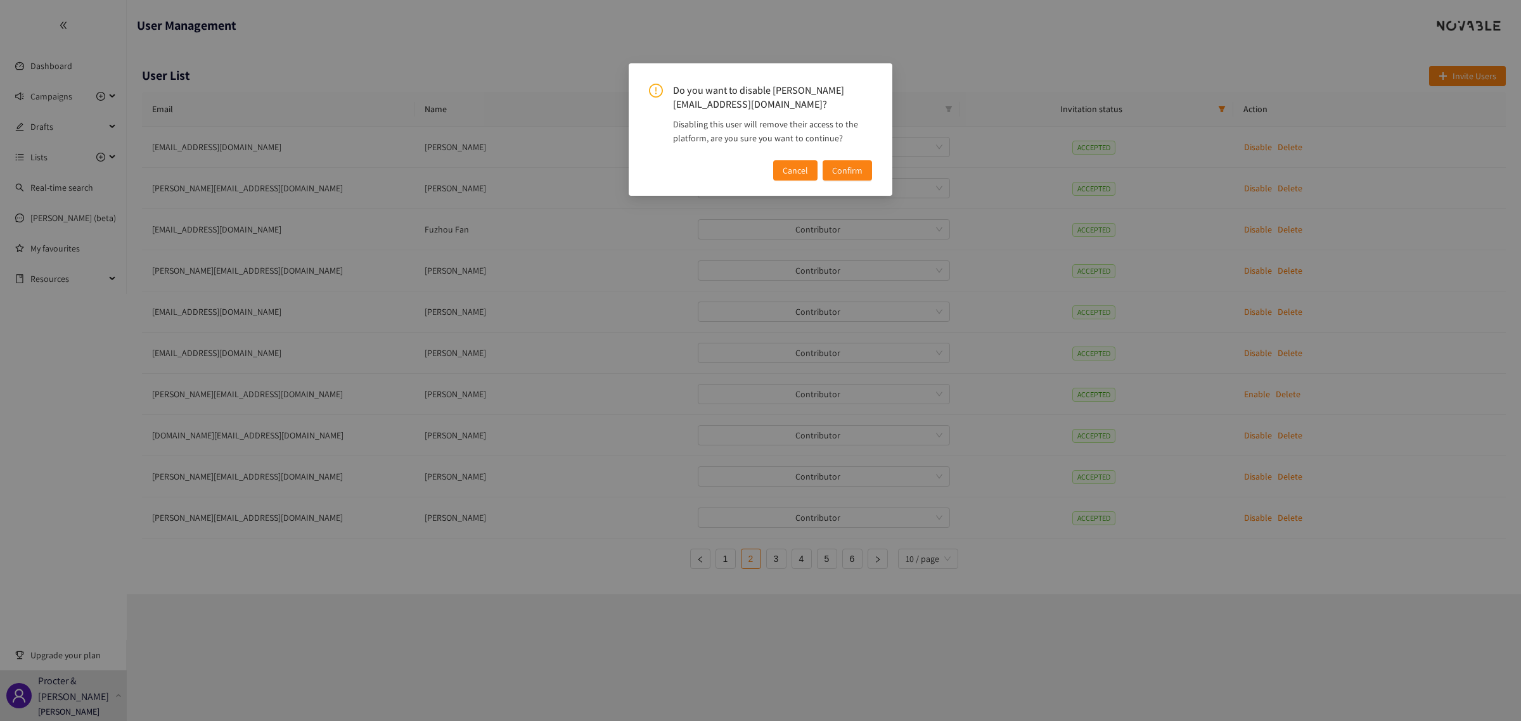
click at [842, 163] on span "Confirm" at bounding box center [847, 170] width 30 height 14
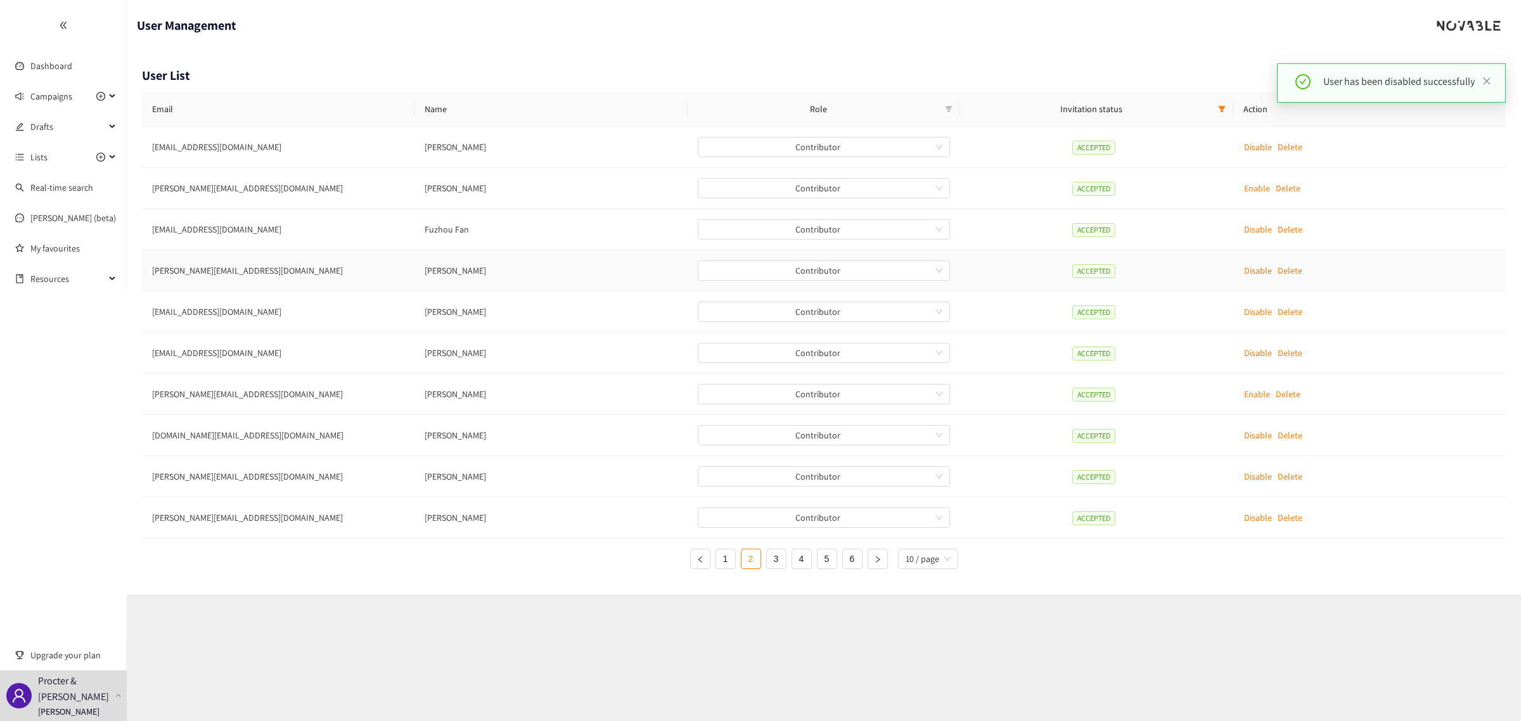
click at [1288, 274] on p "Delete" at bounding box center [1290, 271] width 25 height 14
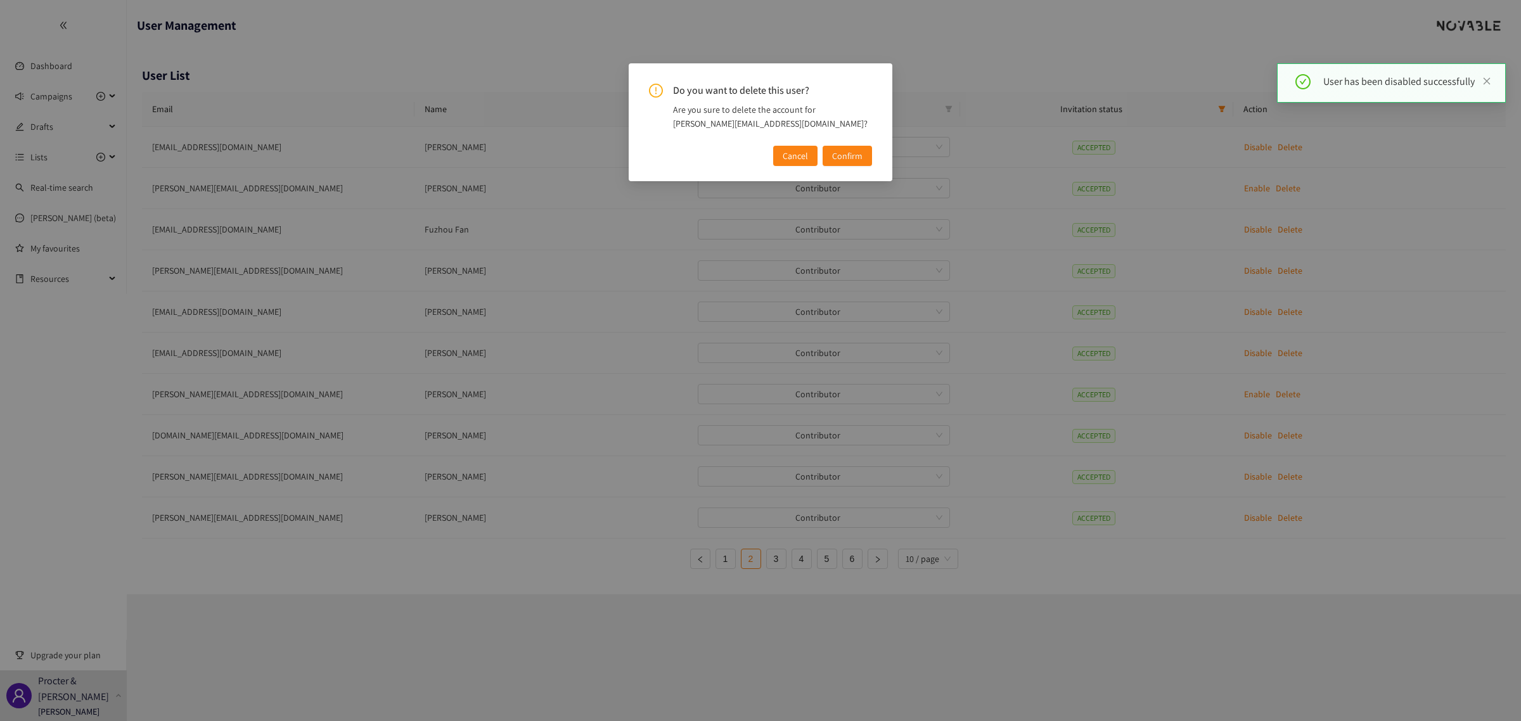
click at [841, 150] on span "Confirm" at bounding box center [847, 156] width 30 height 14
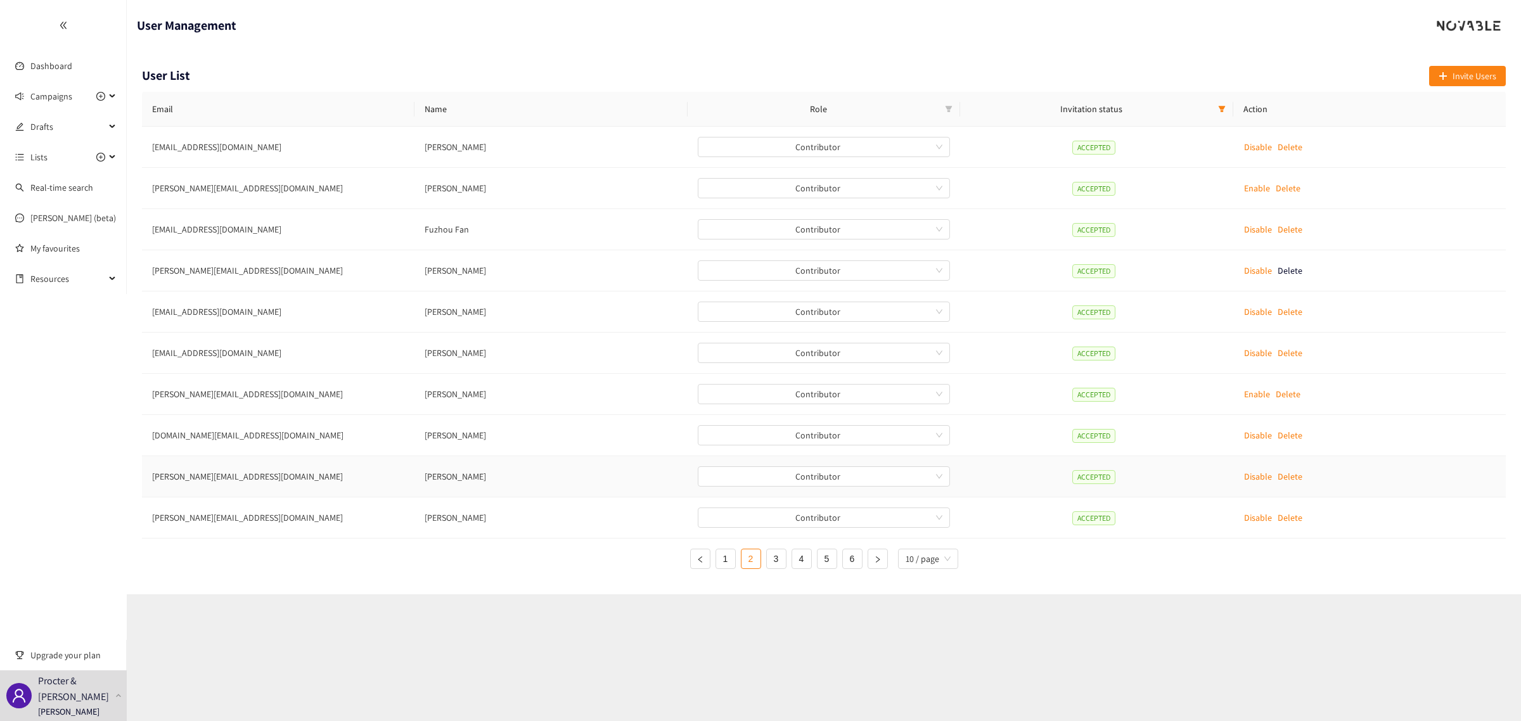
click at [1244, 475] on p "Disable" at bounding box center [1258, 477] width 28 height 14
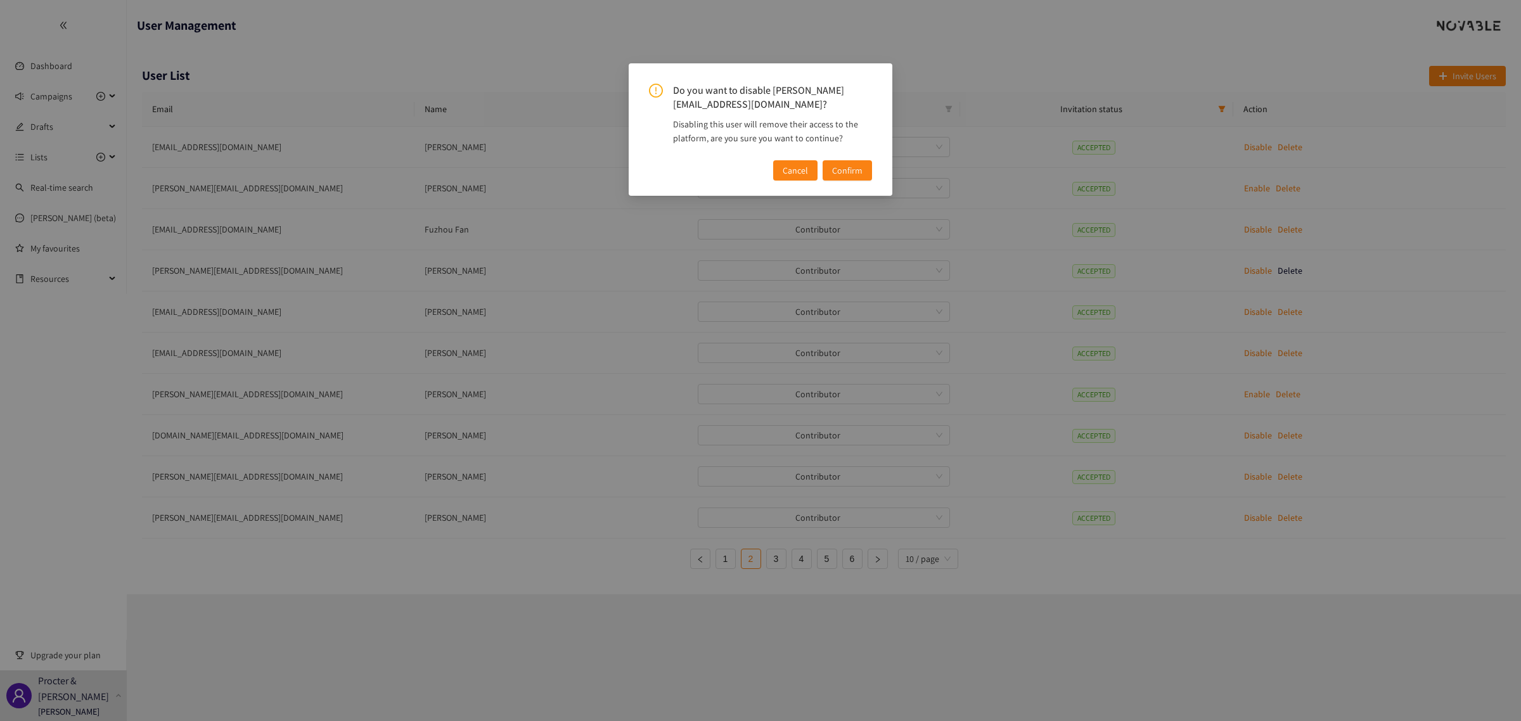
click at [835, 163] on span "Confirm" at bounding box center [847, 170] width 30 height 14
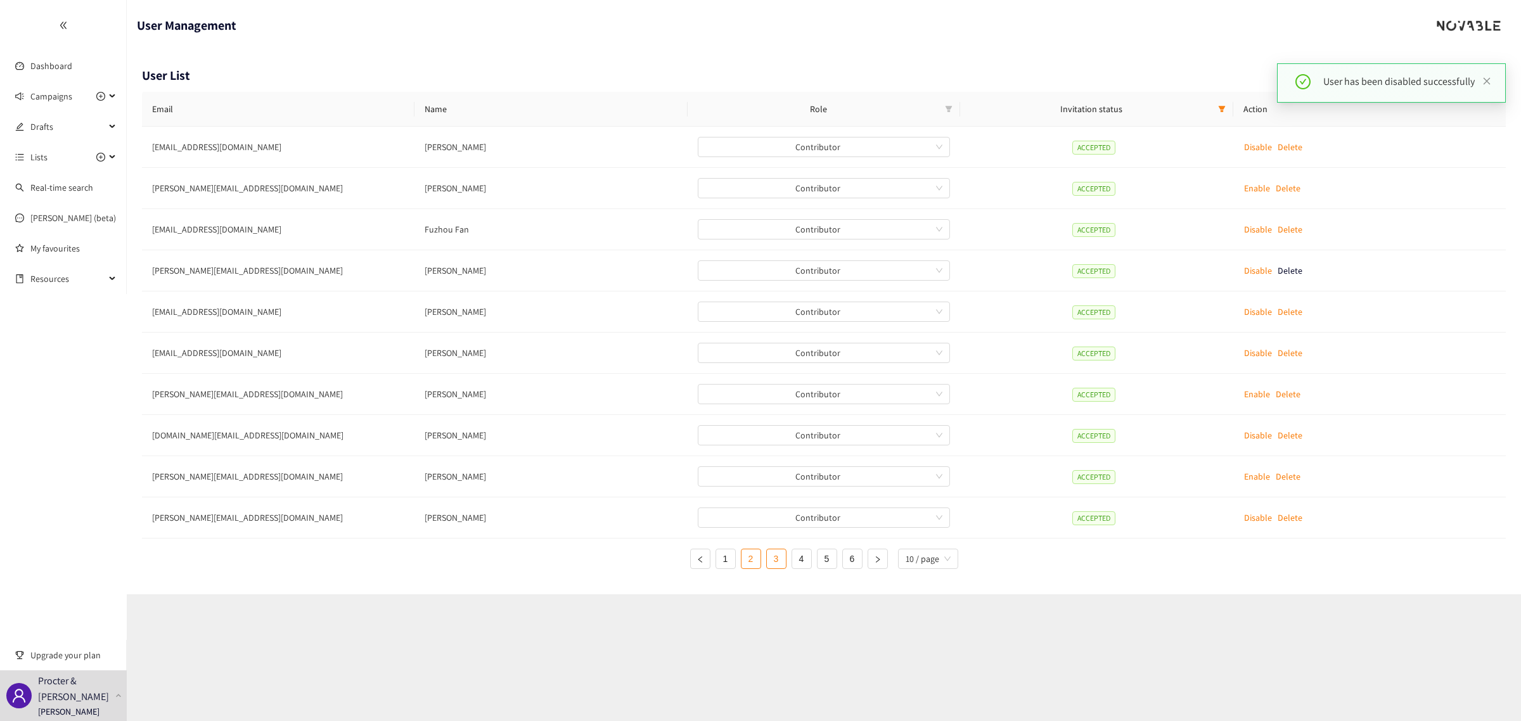
click at [783, 558] on link "3" at bounding box center [776, 558] width 19 height 19
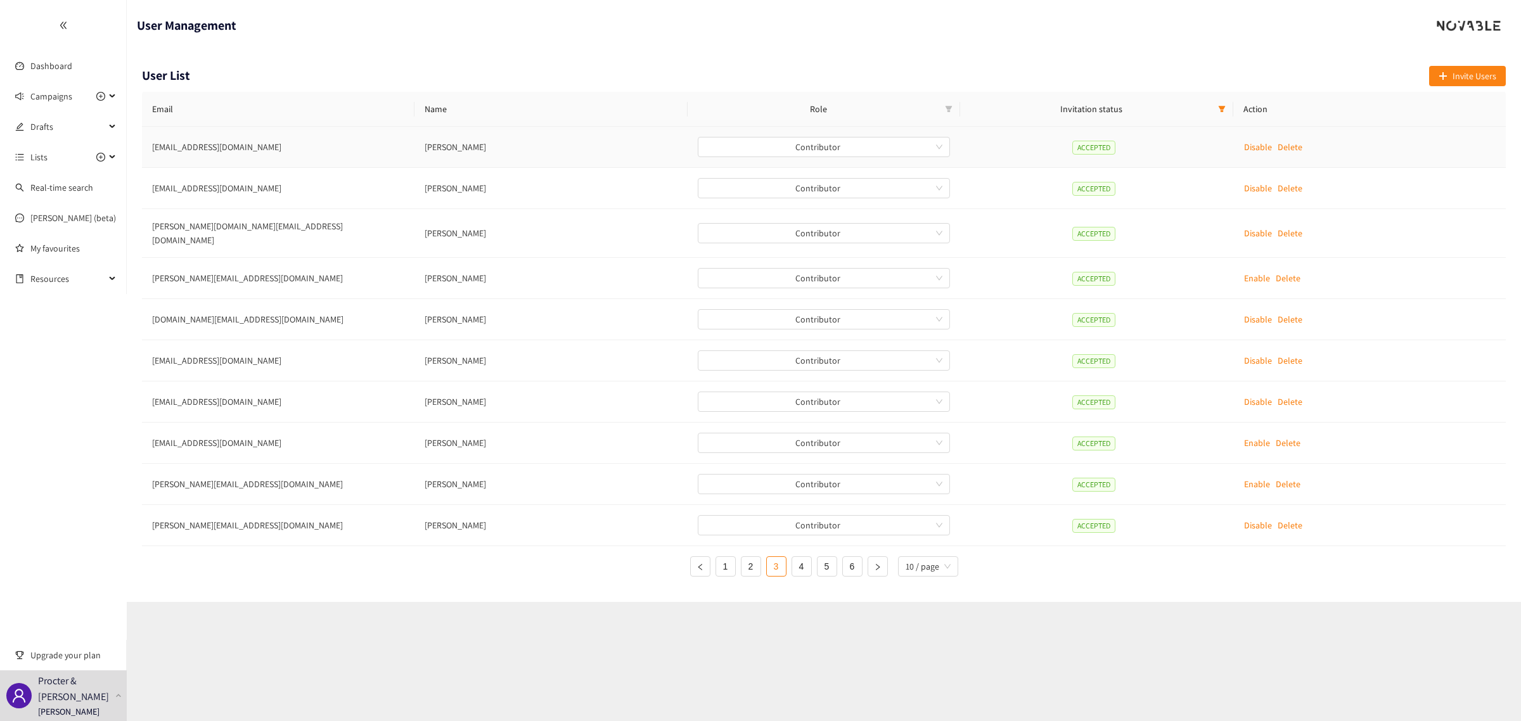
click at [1252, 149] on p "Disable" at bounding box center [1258, 147] width 28 height 14
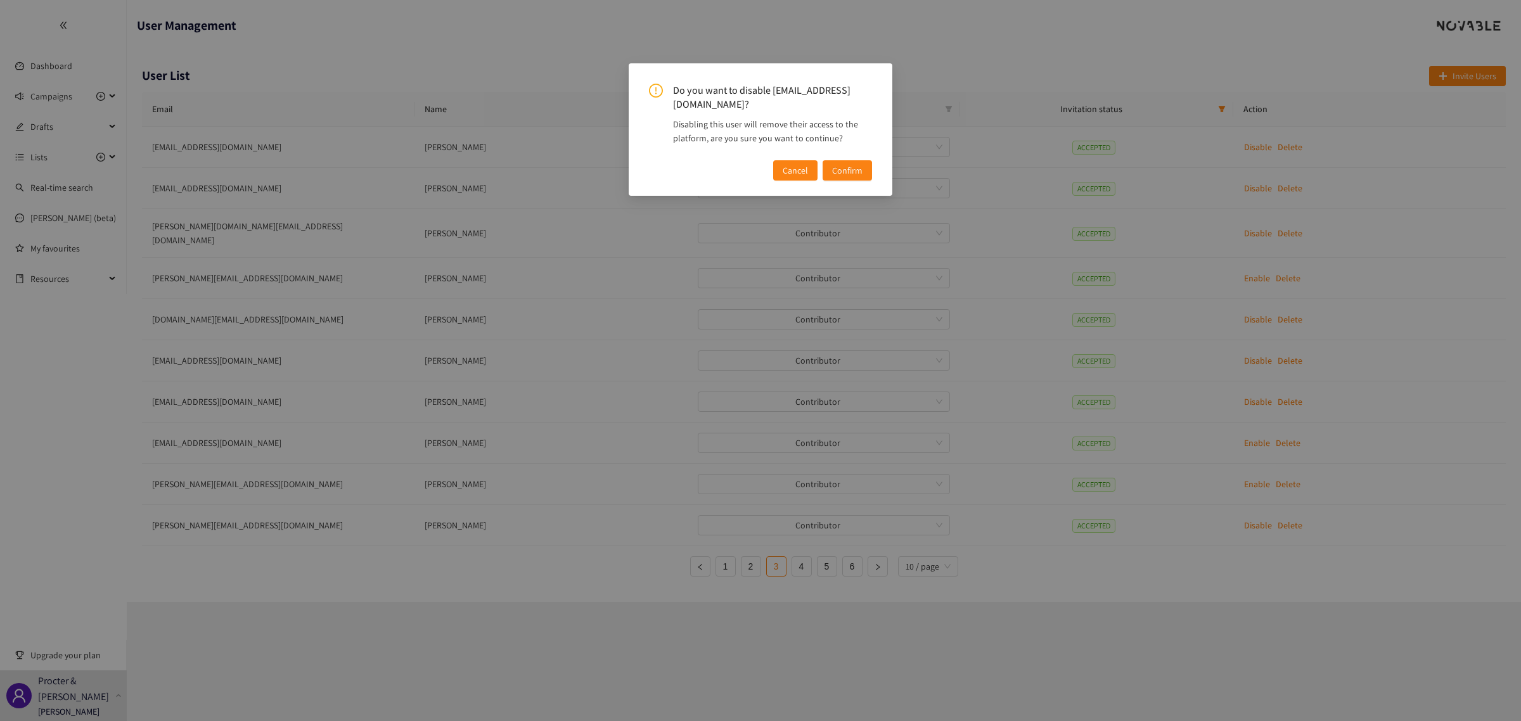
click at [843, 163] on span "Confirm" at bounding box center [847, 170] width 30 height 14
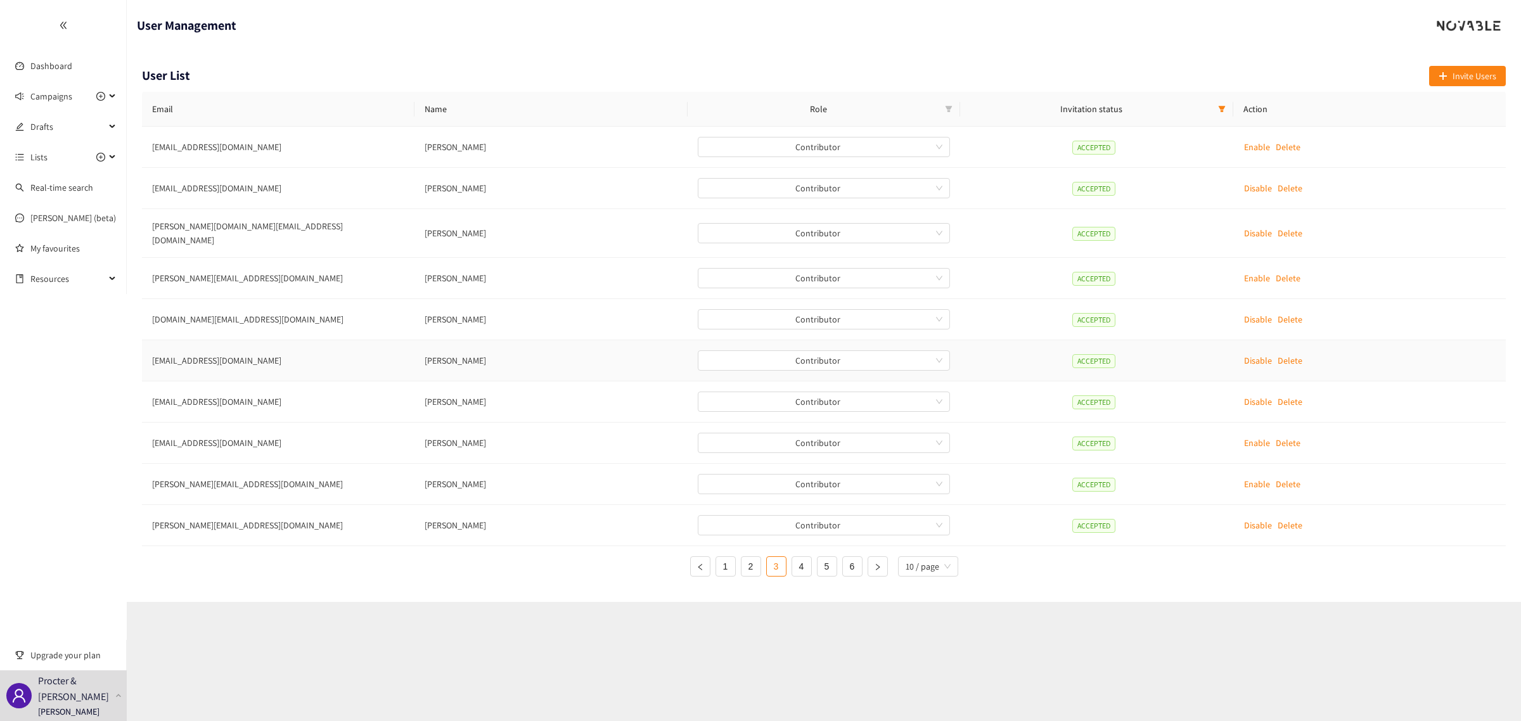
click at [1248, 354] on p "Disable" at bounding box center [1258, 361] width 28 height 14
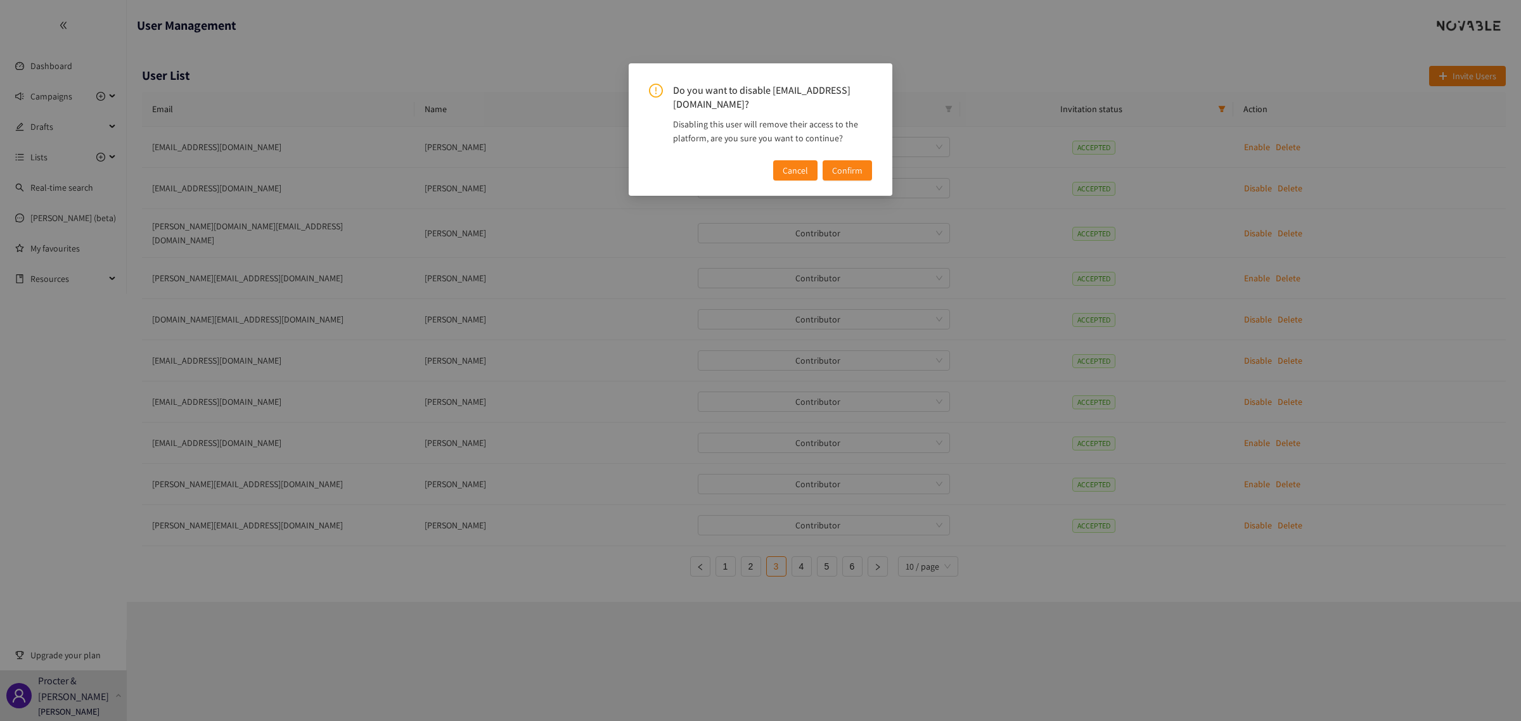
click at [838, 163] on span "Confirm" at bounding box center [847, 170] width 30 height 14
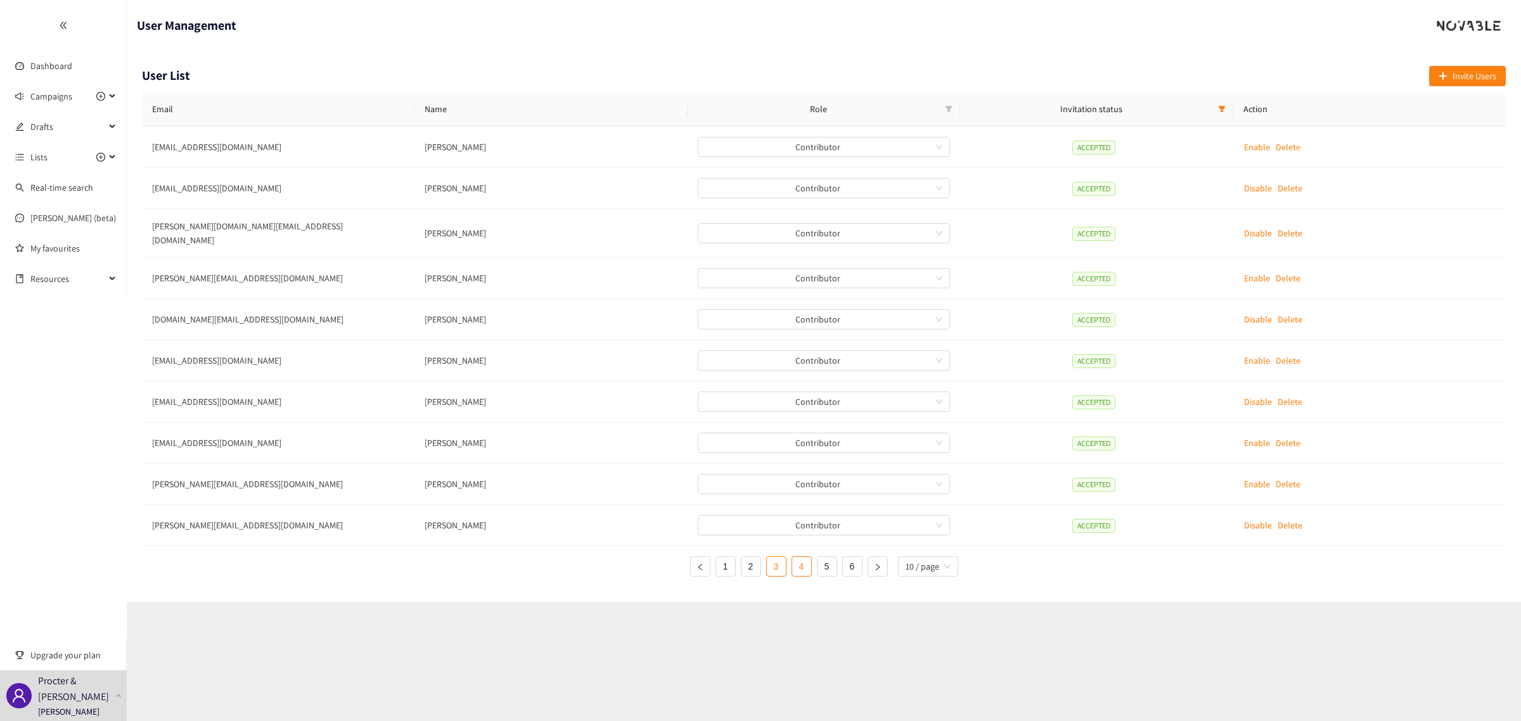
click at [805, 564] on link "4" at bounding box center [801, 566] width 19 height 19
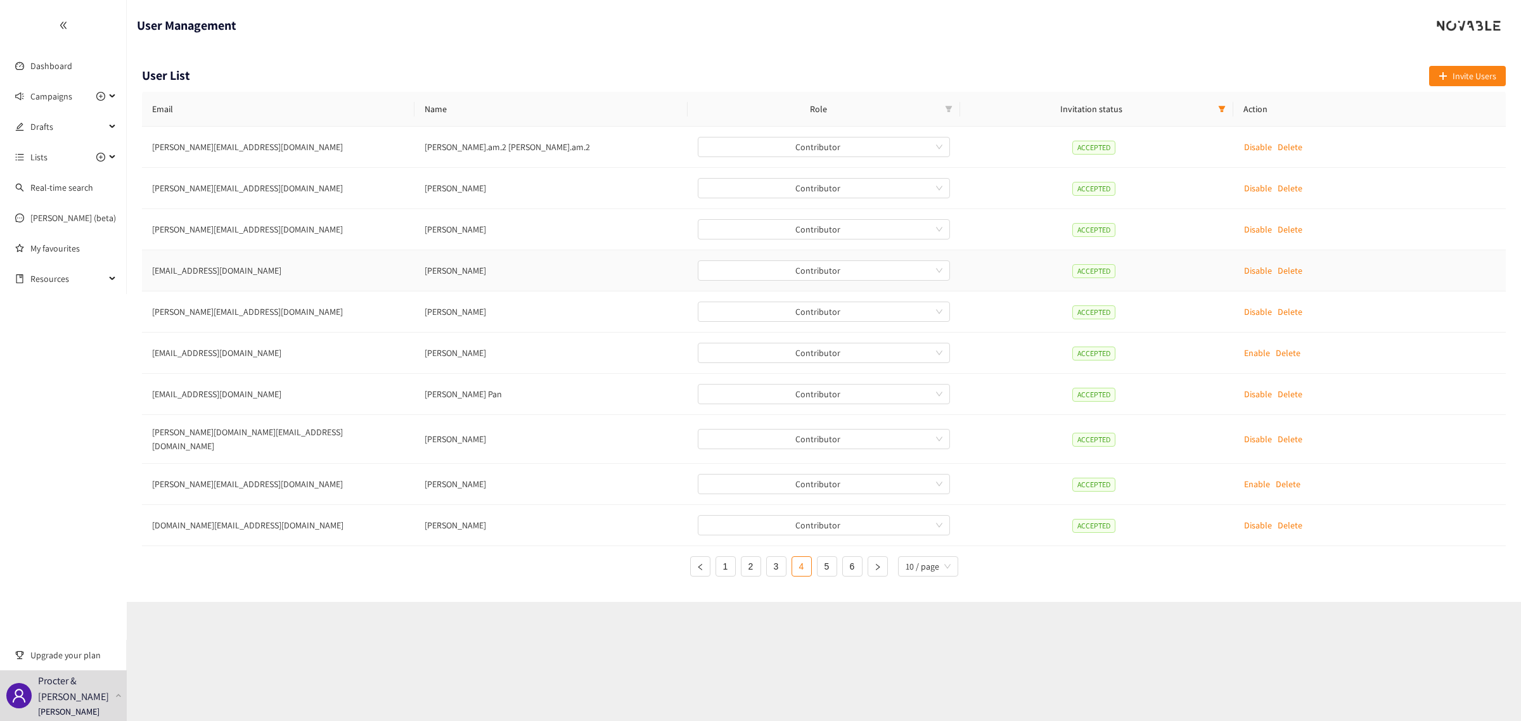
click at [1252, 265] on p "Disable" at bounding box center [1258, 271] width 28 height 14
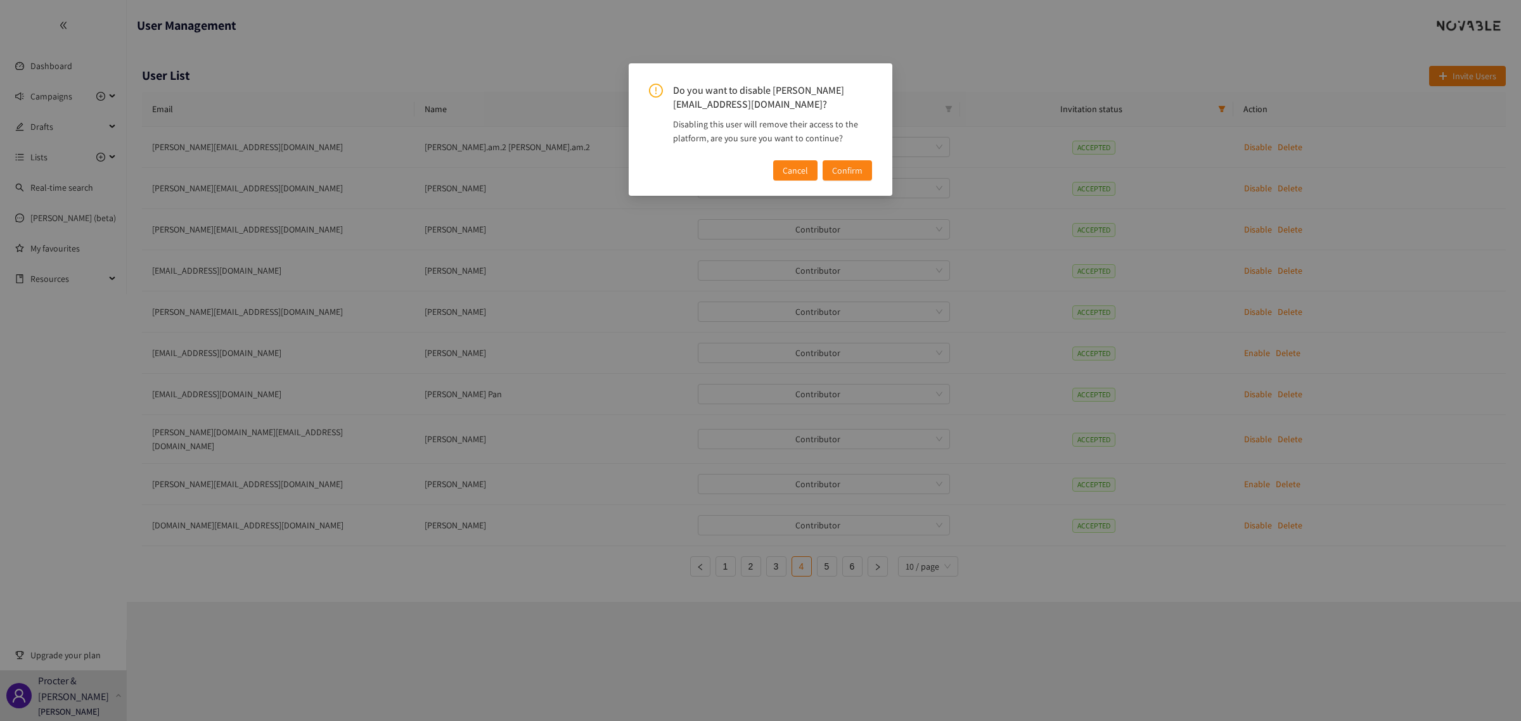
click at [856, 163] on span "Confirm" at bounding box center [847, 170] width 30 height 14
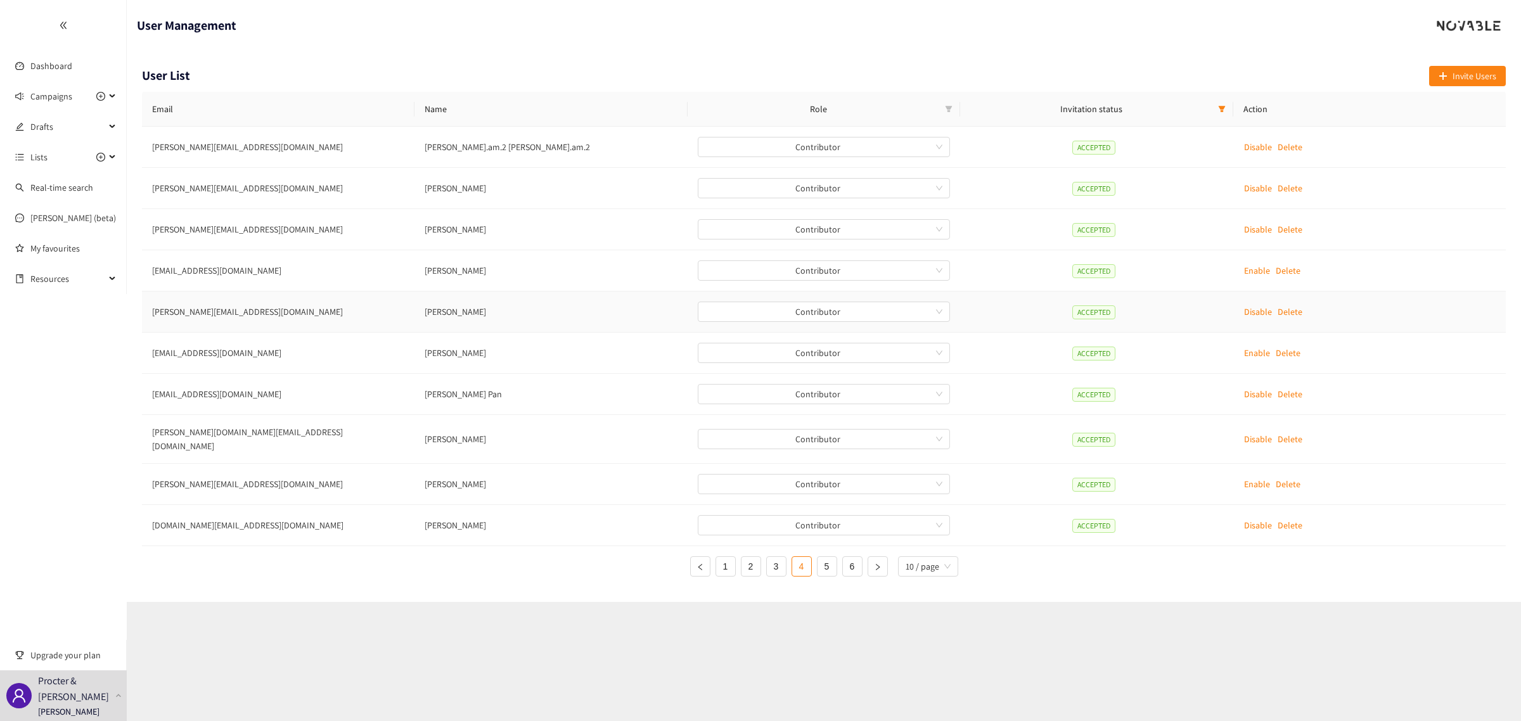
drag, startPoint x: 1253, startPoint y: 308, endPoint x: 1084, endPoint y: 298, distance: 169.5
click at [1084, 298] on tr "[PERSON_NAME][EMAIL_ADDRESS][DOMAIN_NAME] [PERSON_NAME] Contributor ACCEPTED Di…" at bounding box center [824, 312] width 1364 height 41
click at [819, 560] on link "5" at bounding box center [826, 566] width 19 height 19
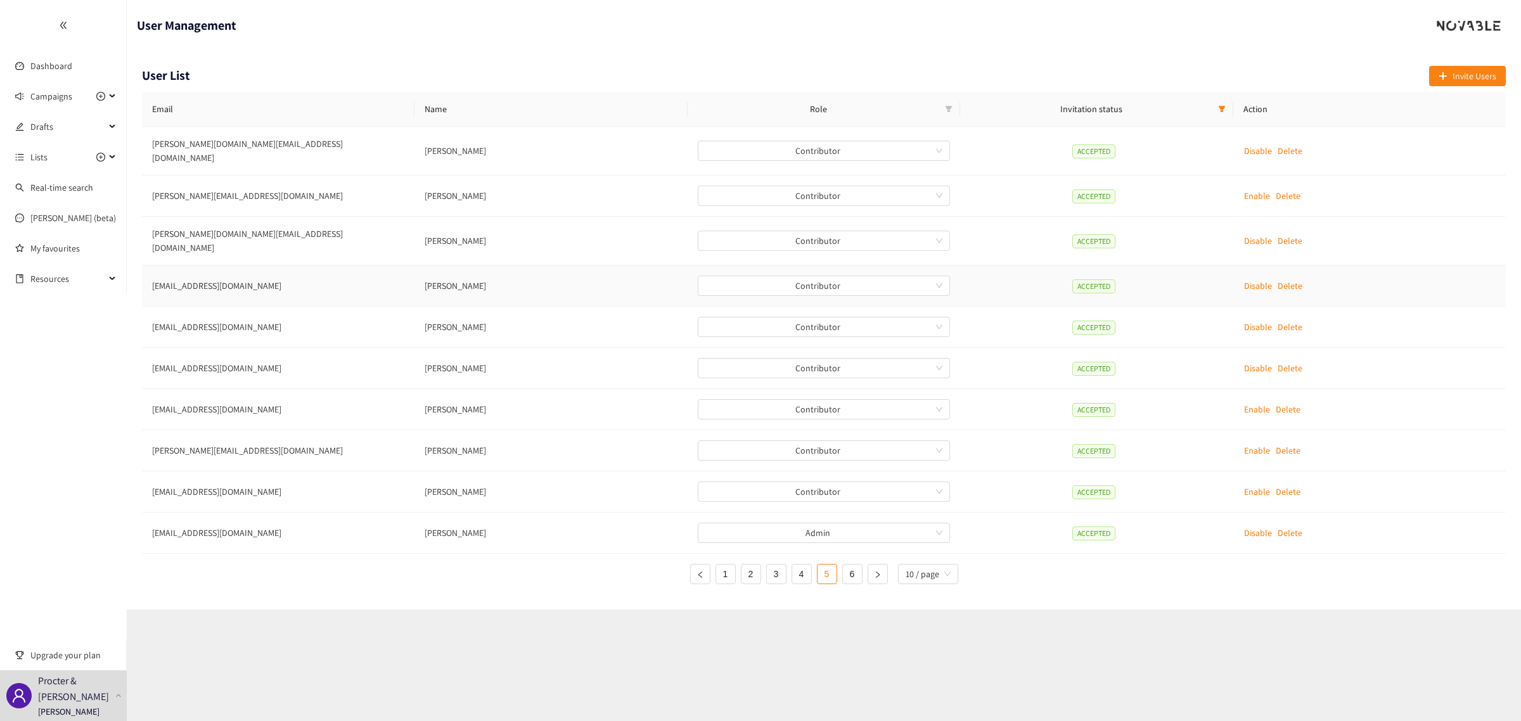
click at [1256, 279] on p "Disable" at bounding box center [1258, 286] width 28 height 14
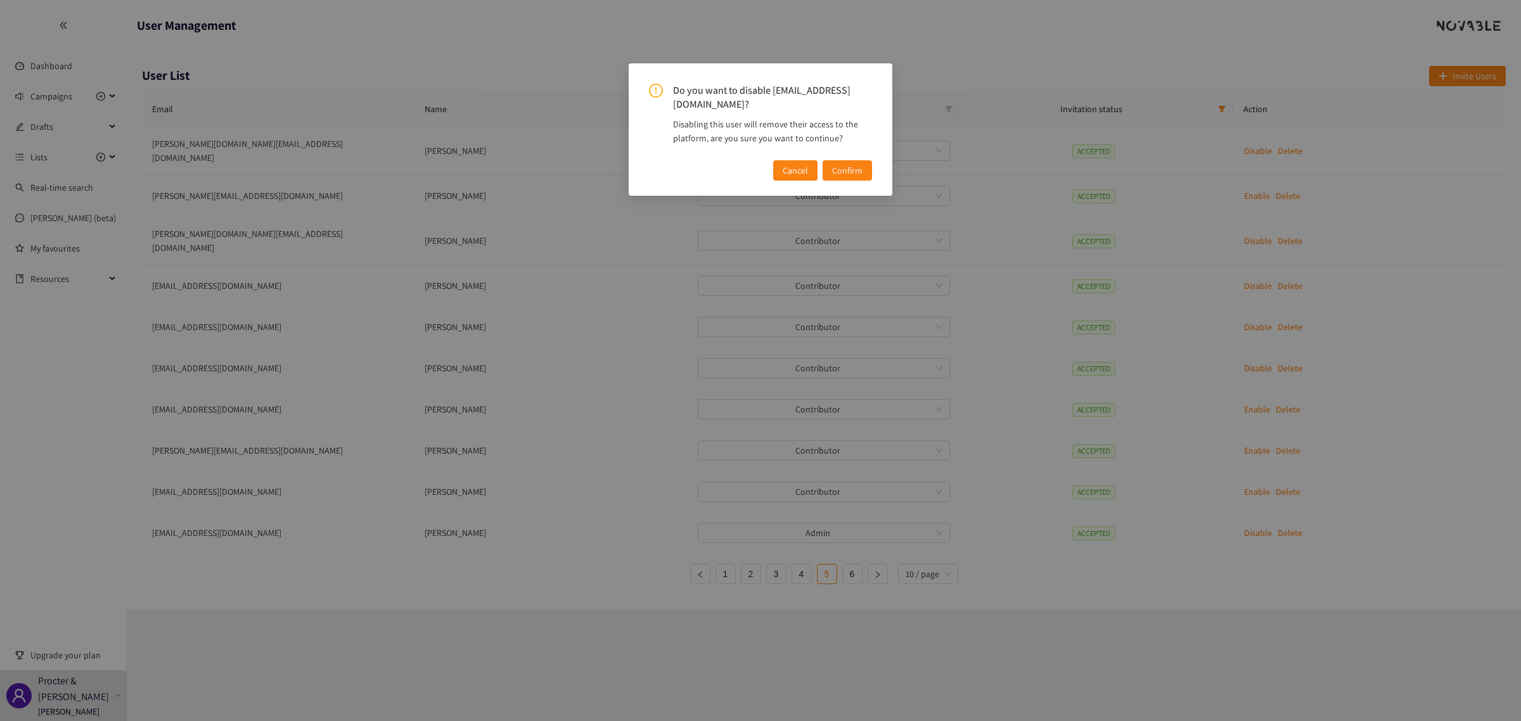
click at [866, 160] on button "Confirm" at bounding box center [847, 170] width 49 height 20
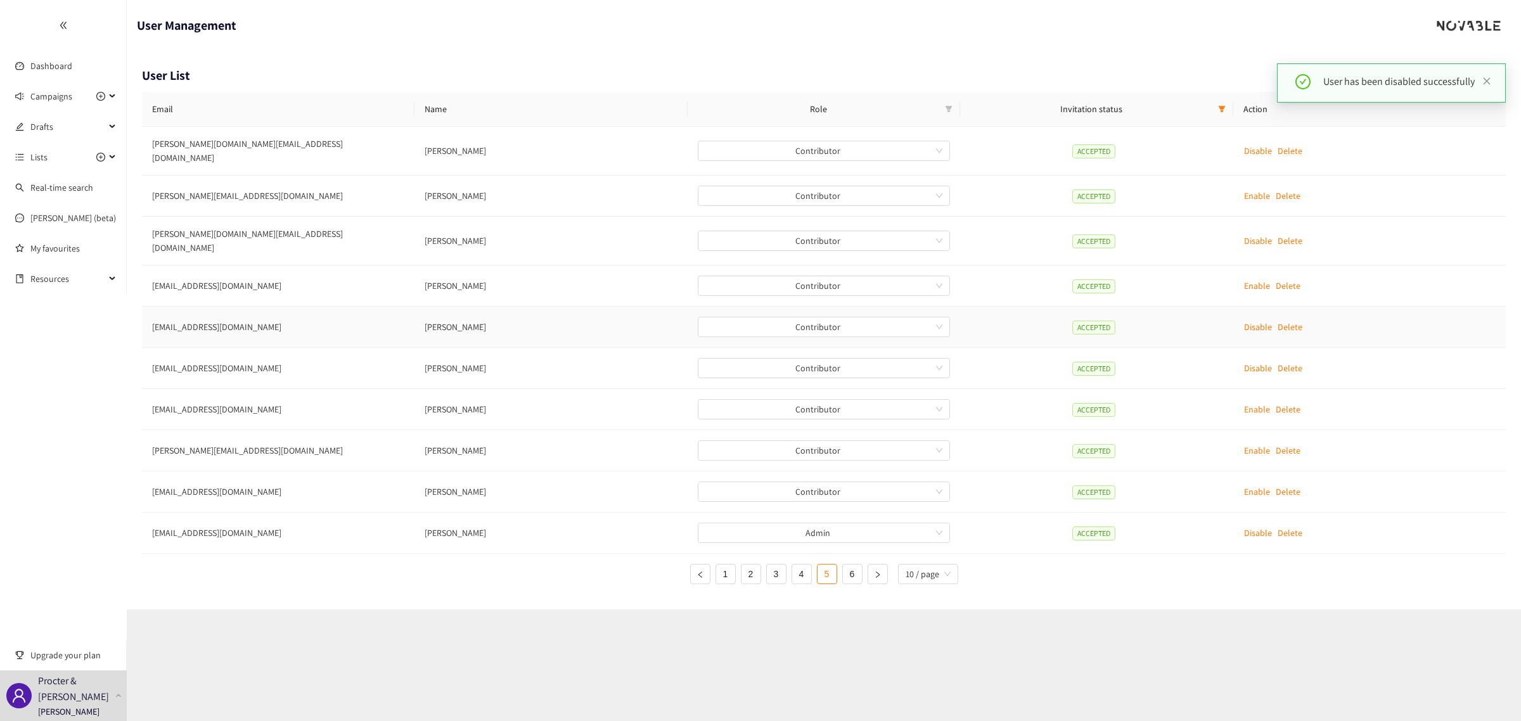
click at [1261, 320] on p "Disable" at bounding box center [1258, 327] width 28 height 14
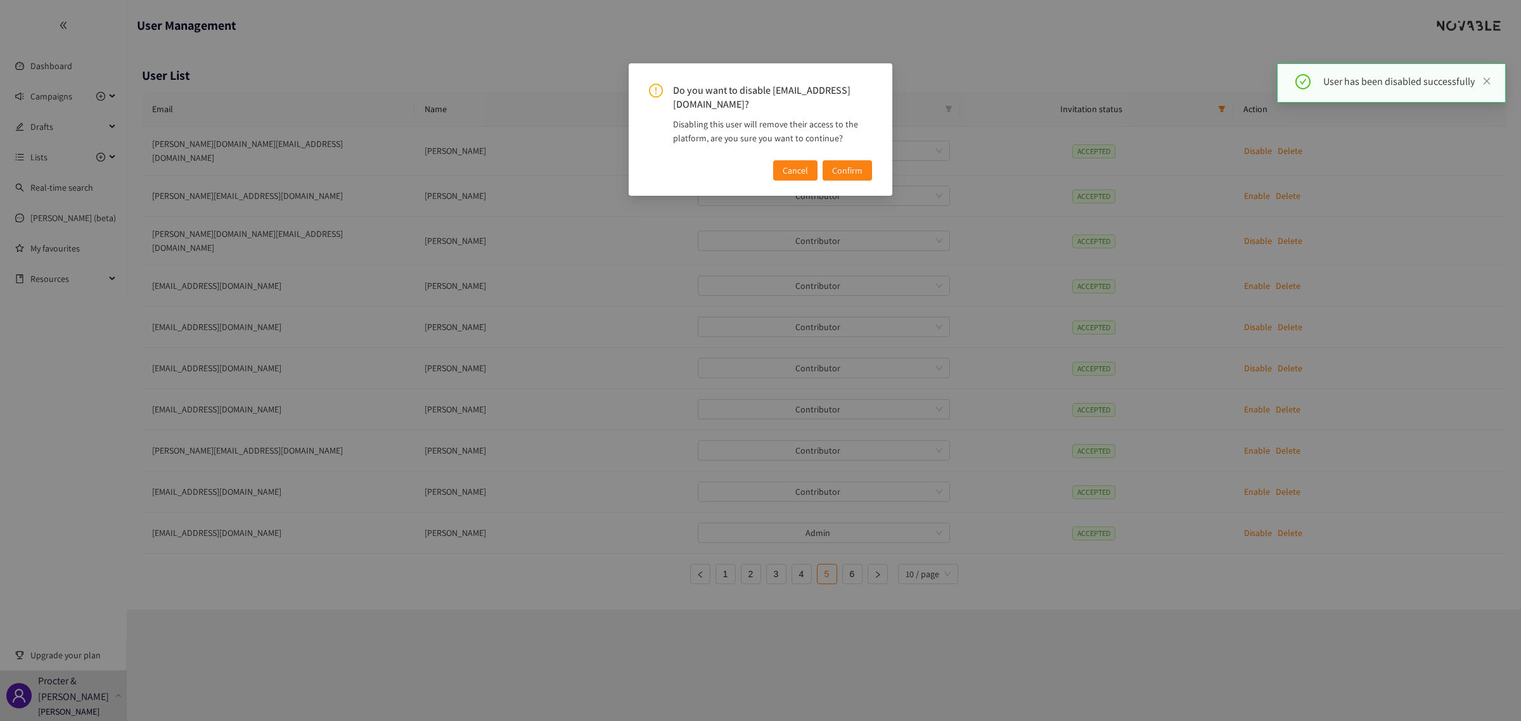
click at [831, 160] on button "Confirm" at bounding box center [847, 170] width 49 height 20
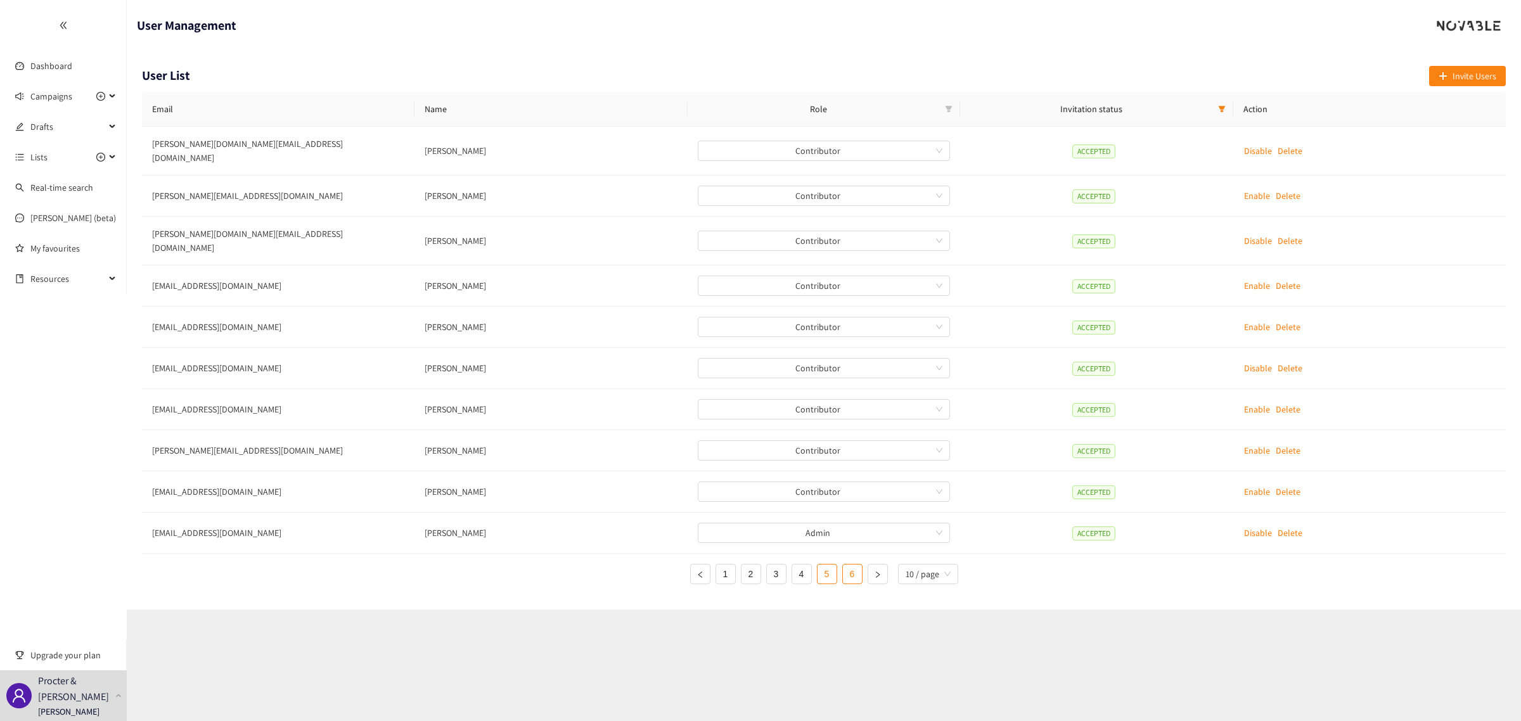
click at [848, 565] on link "6" at bounding box center [852, 574] width 19 height 19
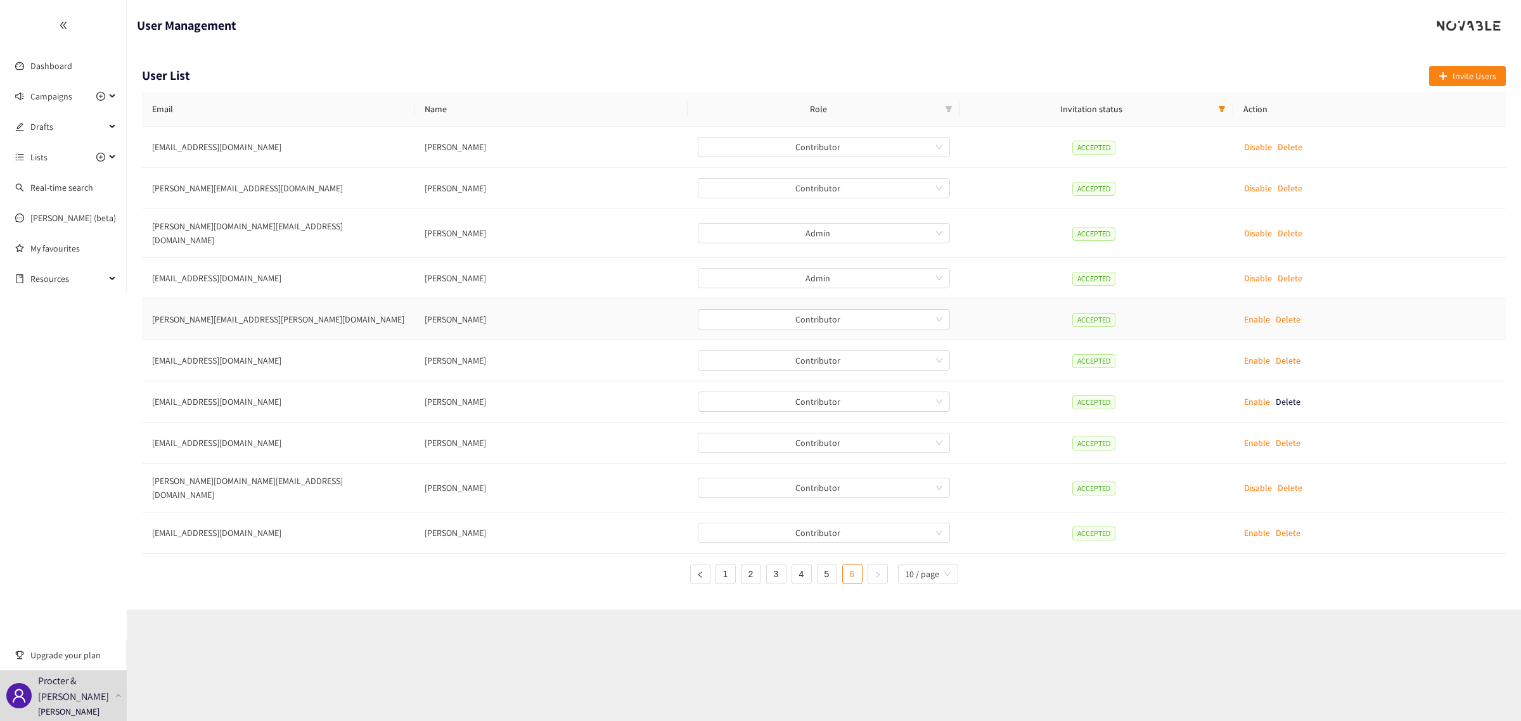
click at [1252, 312] on p "Enable" at bounding box center [1257, 319] width 26 height 14
click at [1257, 481] on p "Disable" at bounding box center [1258, 488] width 28 height 14
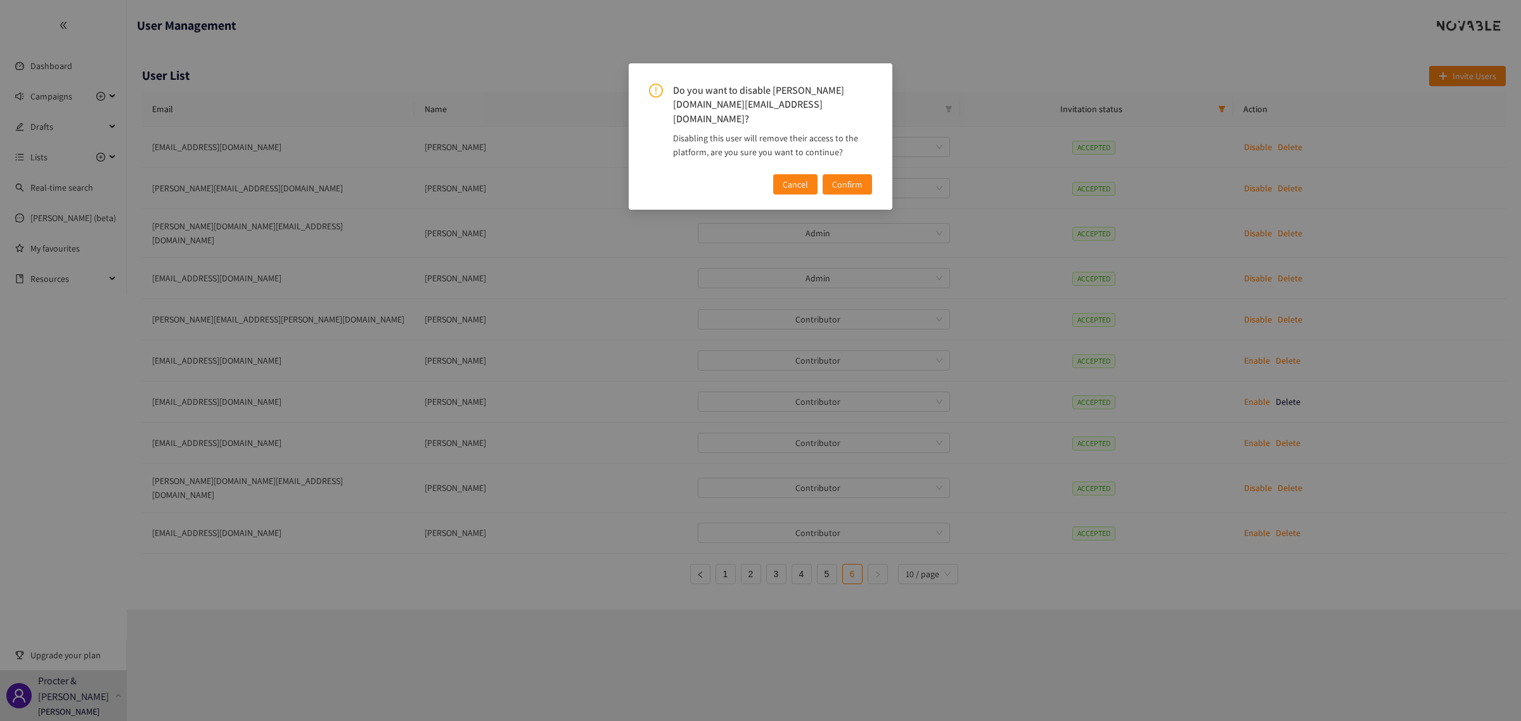
click at [854, 174] on button "Confirm" at bounding box center [847, 184] width 49 height 20
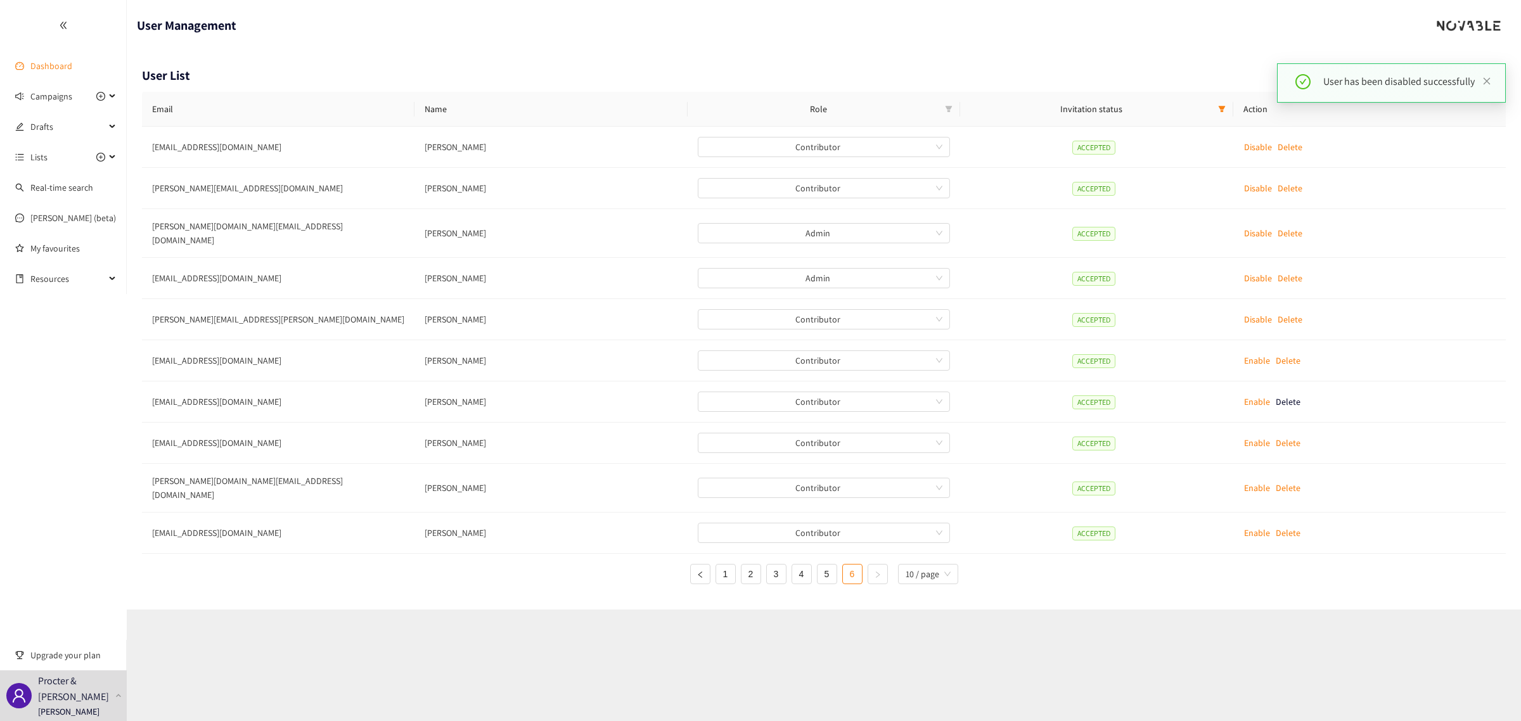
click at [32, 62] on link "Dashboard" at bounding box center [51, 65] width 42 height 11
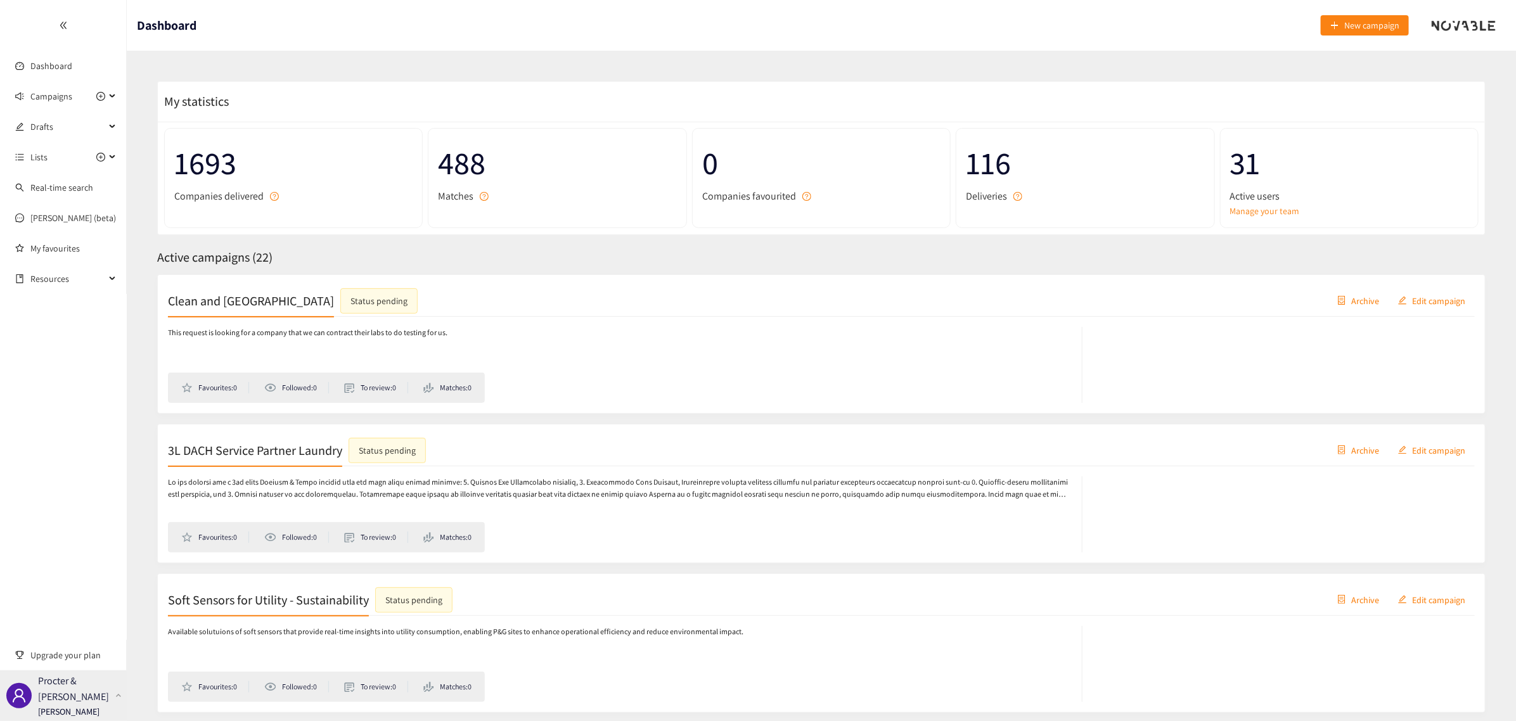
click at [103, 691] on p "Procter & [PERSON_NAME]" at bounding box center [74, 689] width 72 height 32
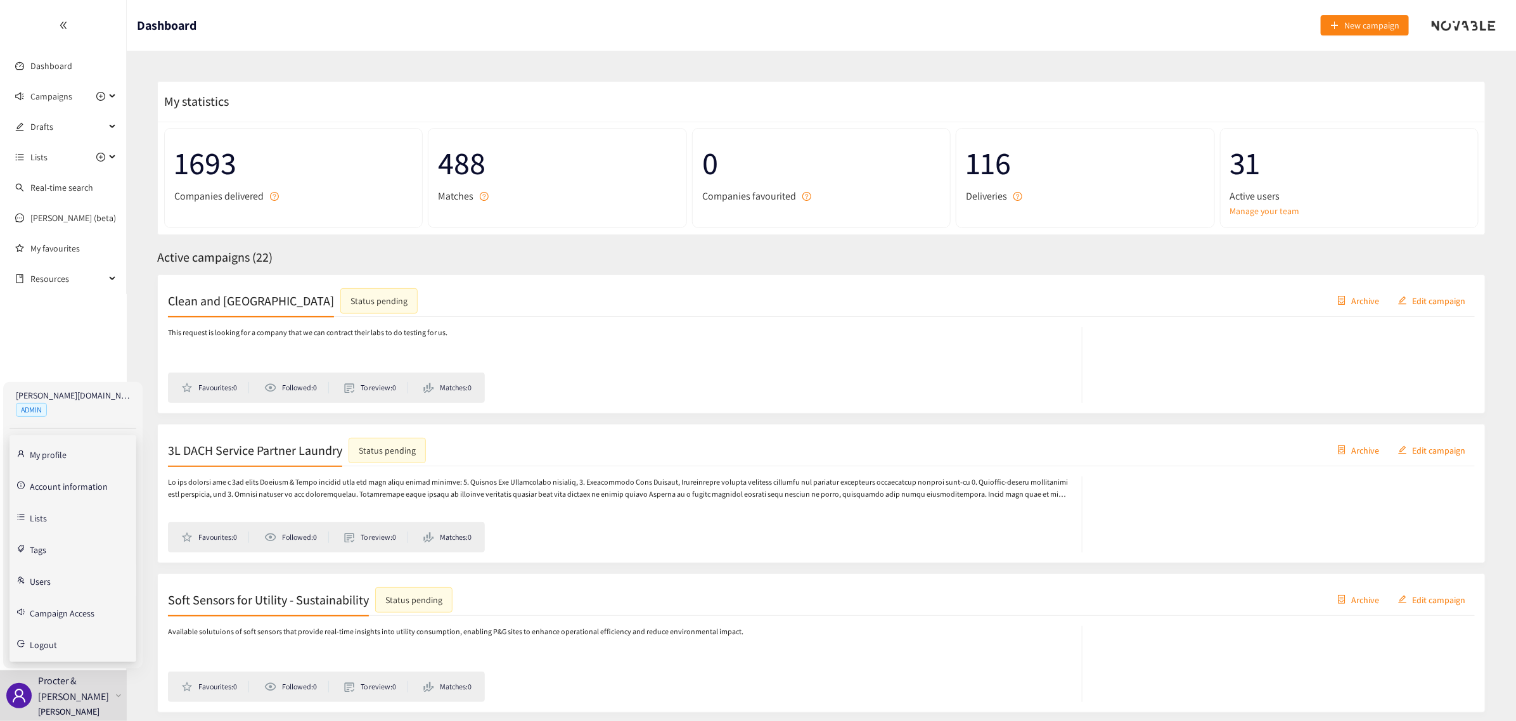
click at [30, 580] on link "Users" at bounding box center [40, 580] width 21 height 11
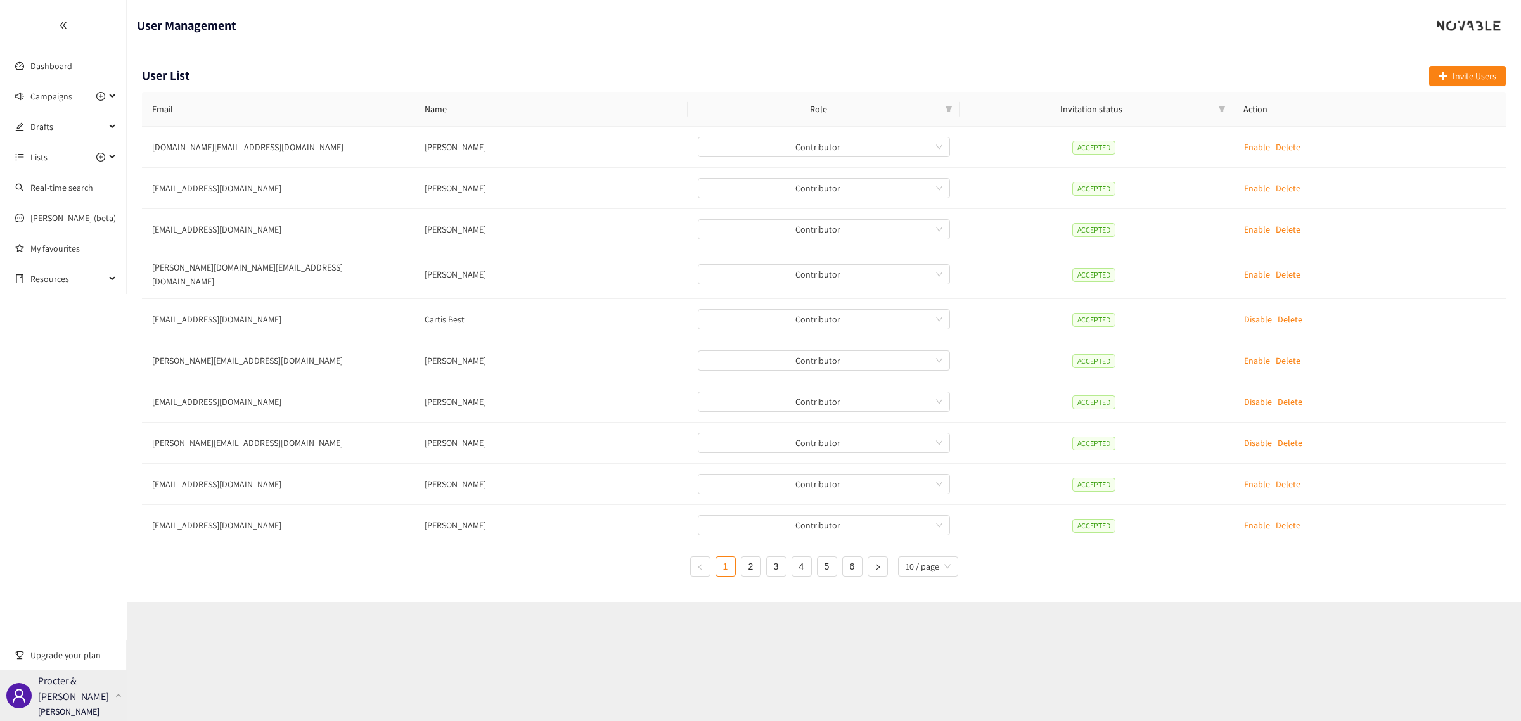
click at [79, 708] on p "[PERSON_NAME]" at bounding box center [68, 712] width 61 height 14
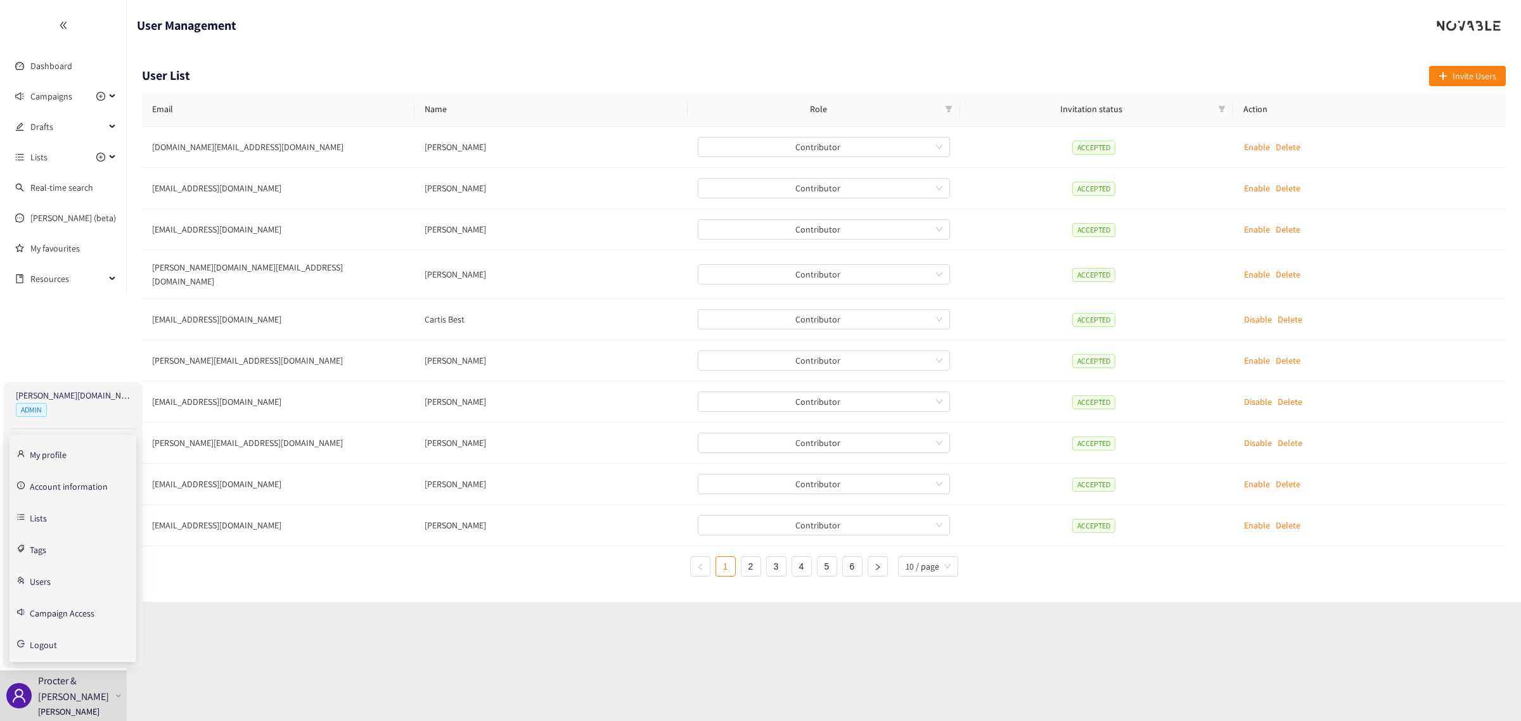
click at [51, 483] on link "Account information" at bounding box center [69, 485] width 78 height 11
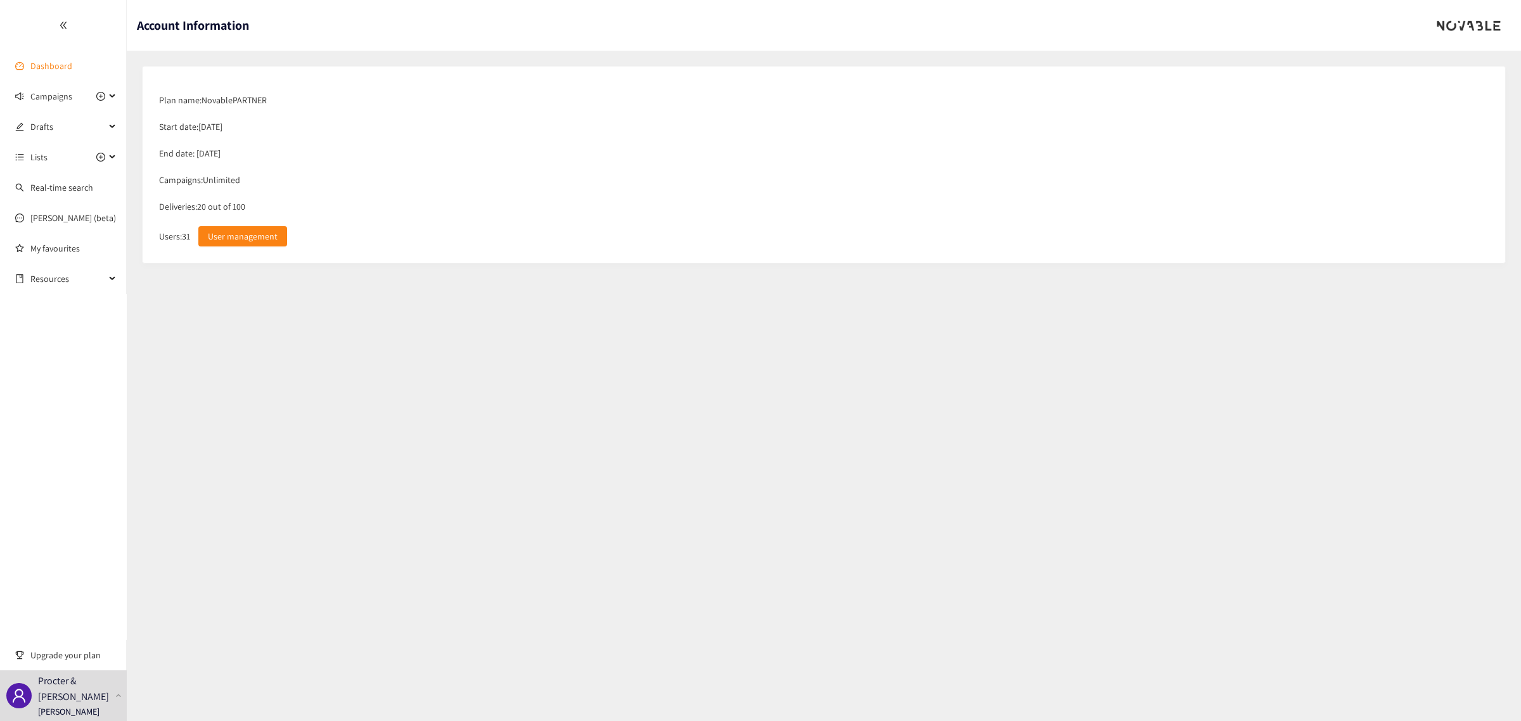
click at [65, 63] on link "Dashboard" at bounding box center [51, 65] width 42 height 11
